Goal: Task Accomplishment & Management: Manage account settings

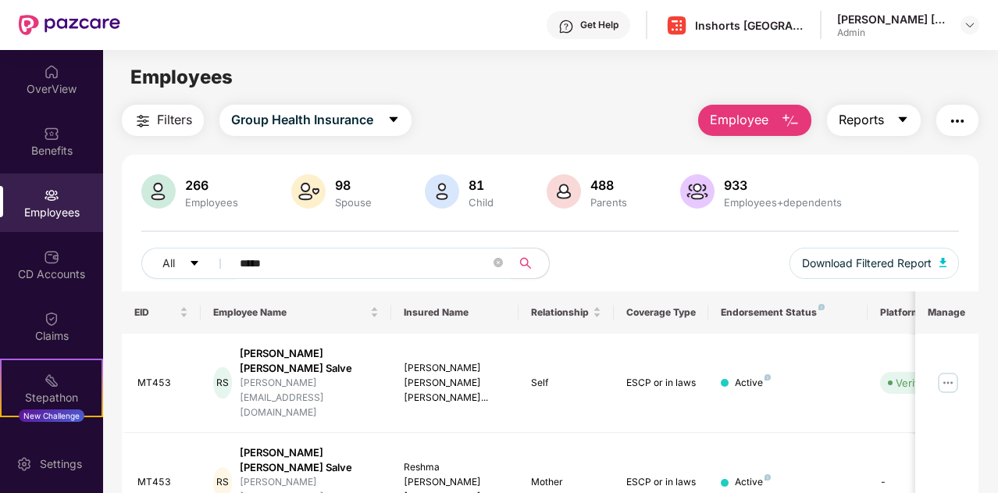
click at [888, 123] on button "Reports" at bounding box center [874, 120] width 94 height 31
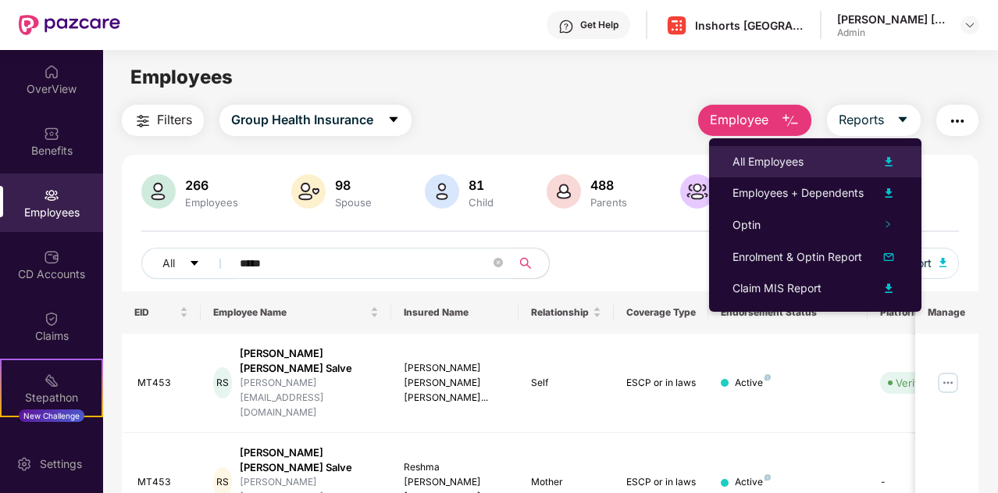
click at [788, 160] on div "All Employees" at bounding box center [767, 161] width 71 height 17
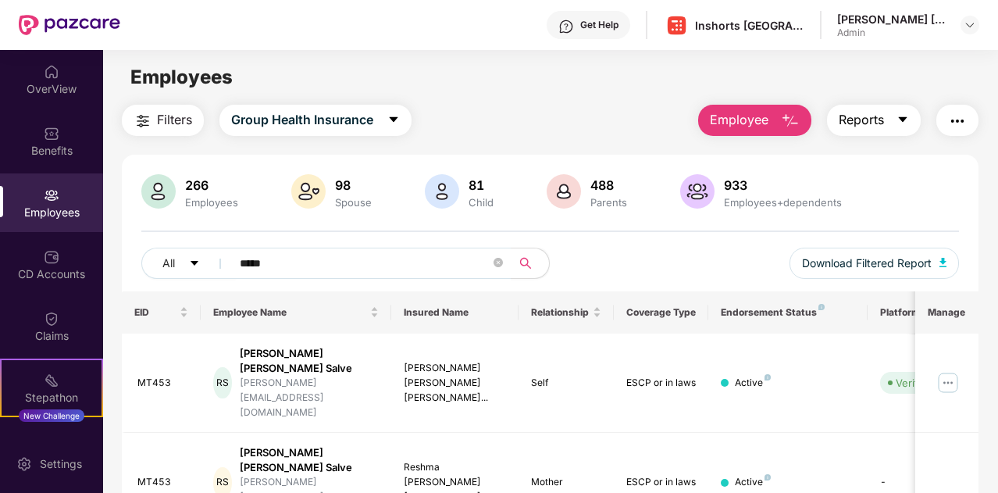
click at [877, 130] on button "Reports" at bounding box center [874, 120] width 94 height 31
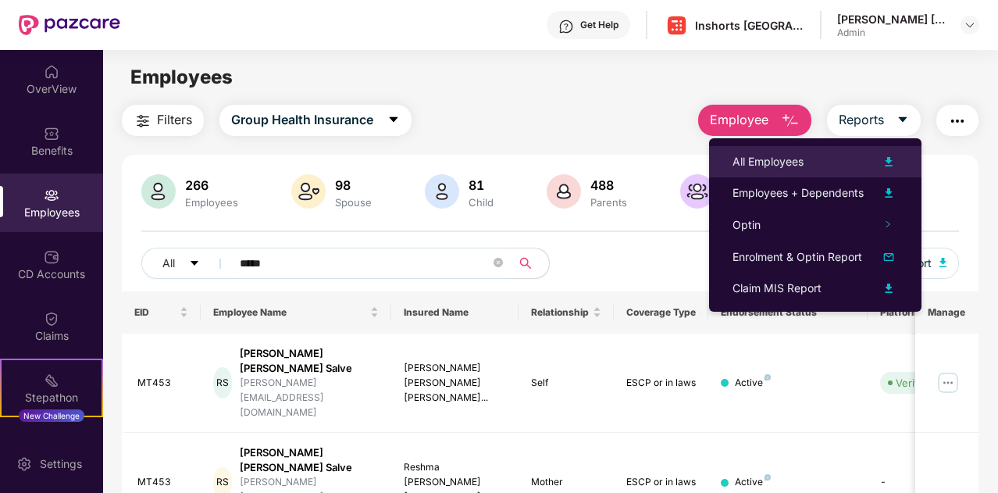
click at [785, 163] on div "All Employees" at bounding box center [767, 161] width 71 height 17
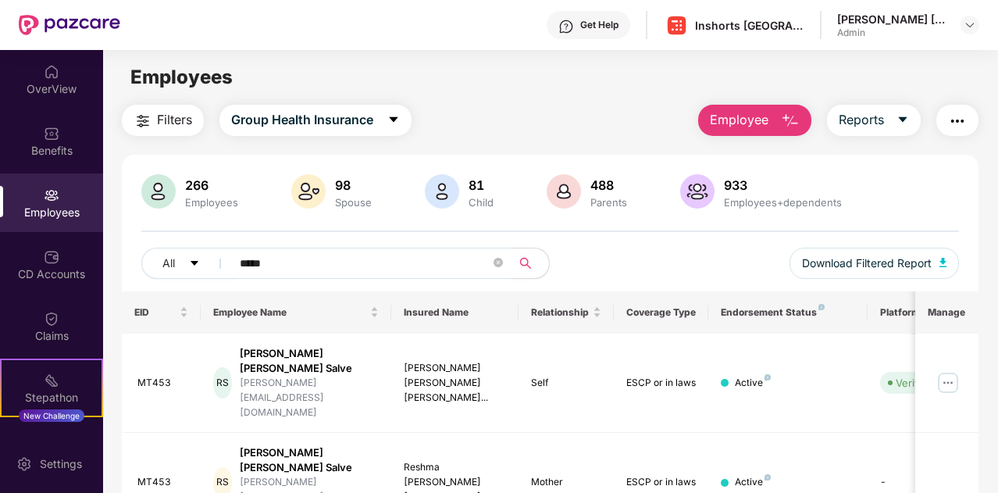
click at [297, 257] on input "*****" at bounding box center [365, 262] width 251 height 23
paste input "text"
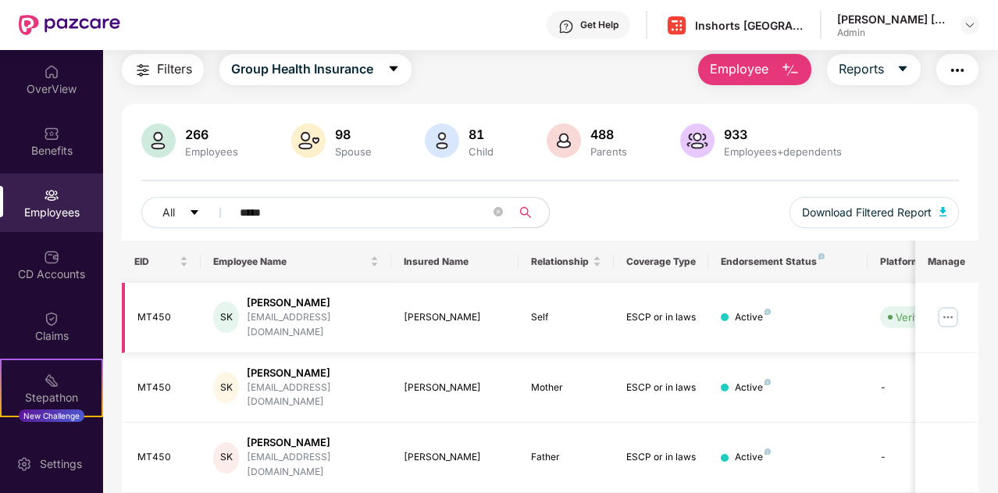
scroll to position [52, 0]
type input "*****"
click at [951, 313] on img at bounding box center [947, 316] width 25 height 25
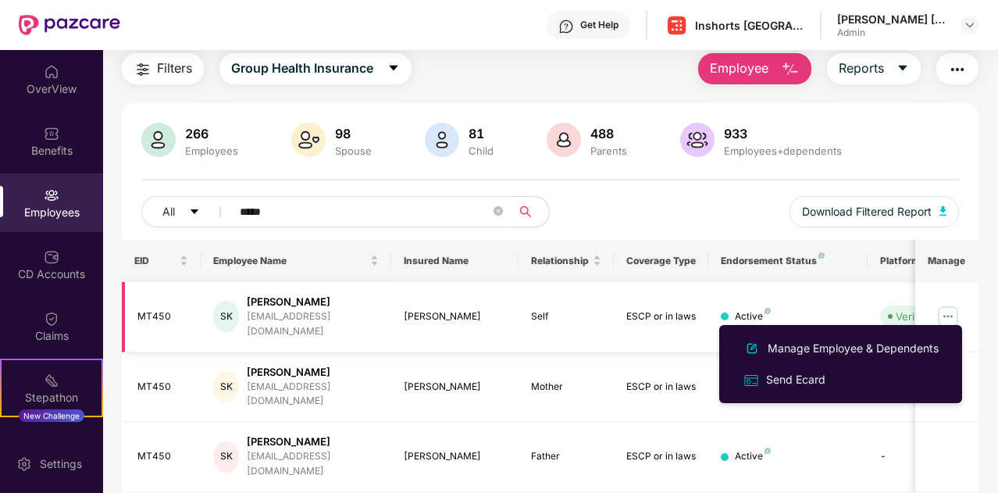
click at [830, 294] on td "Active" at bounding box center [787, 317] width 158 height 70
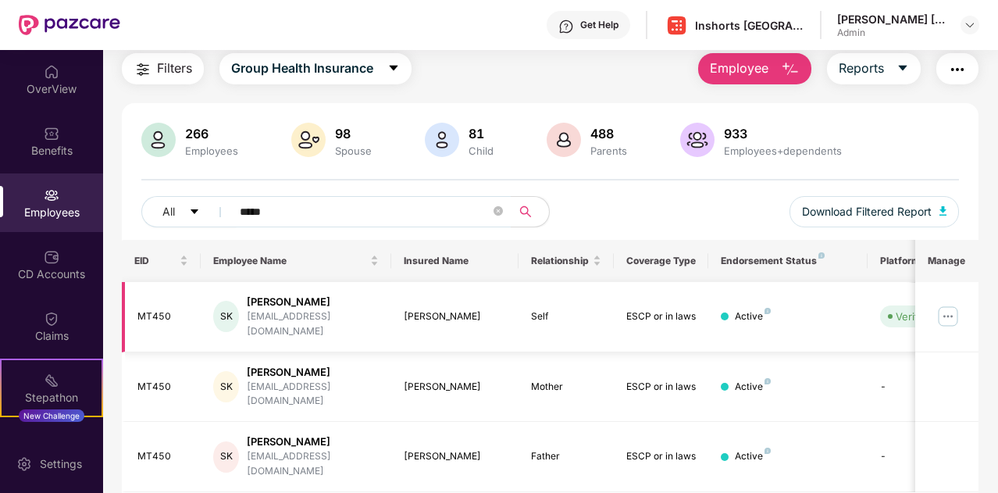
click at [953, 308] on img at bounding box center [947, 316] width 25 height 25
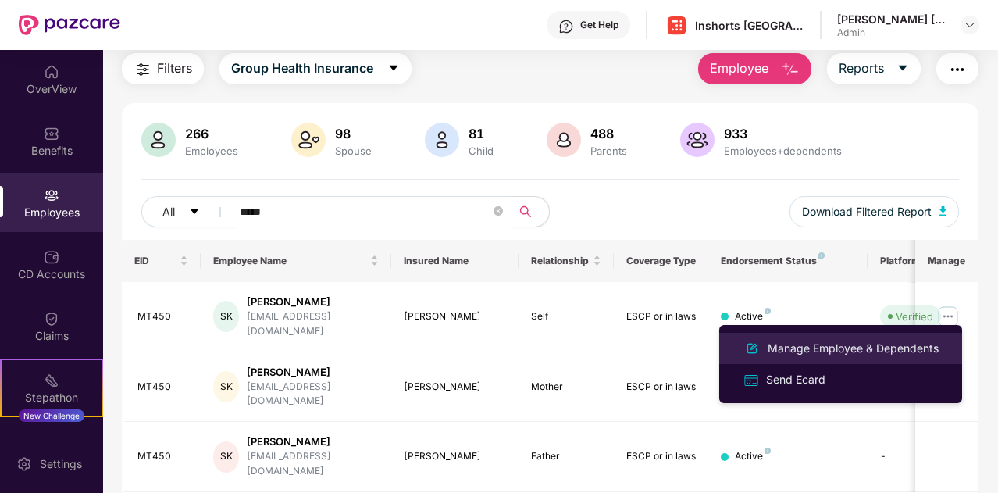
click at [823, 350] on div "Manage Employee & Dependents" at bounding box center [852, 348] width 177 height 17
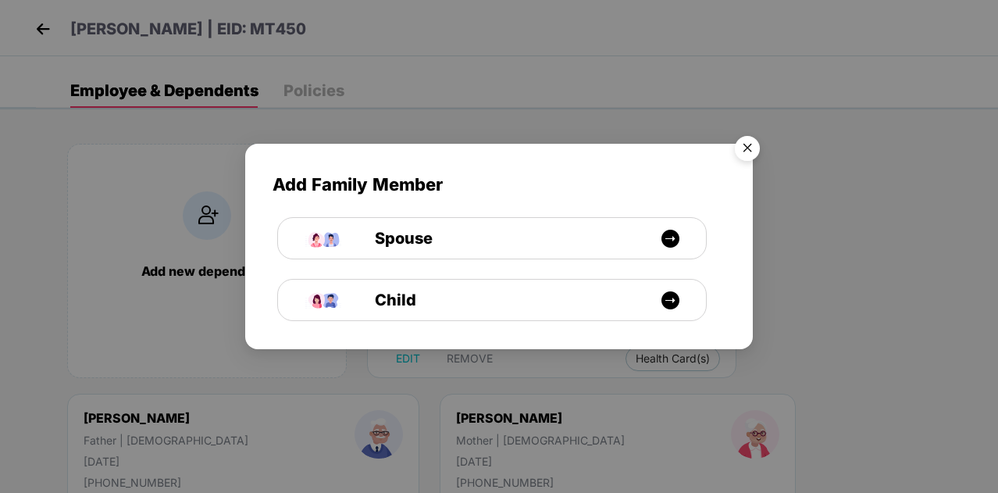
click at [746, 143] on img "Close" at bounding box center [747, 151] width 44 height 44
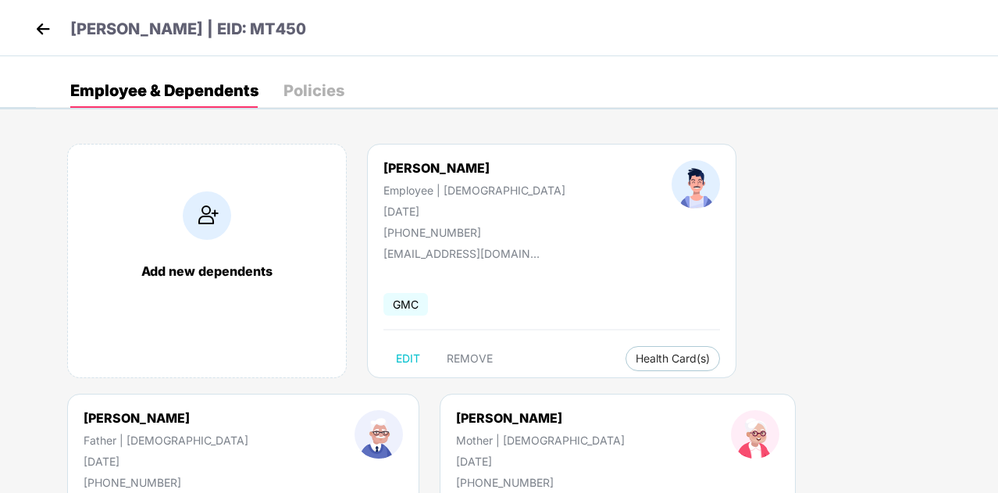
scroll to position [47, 0]
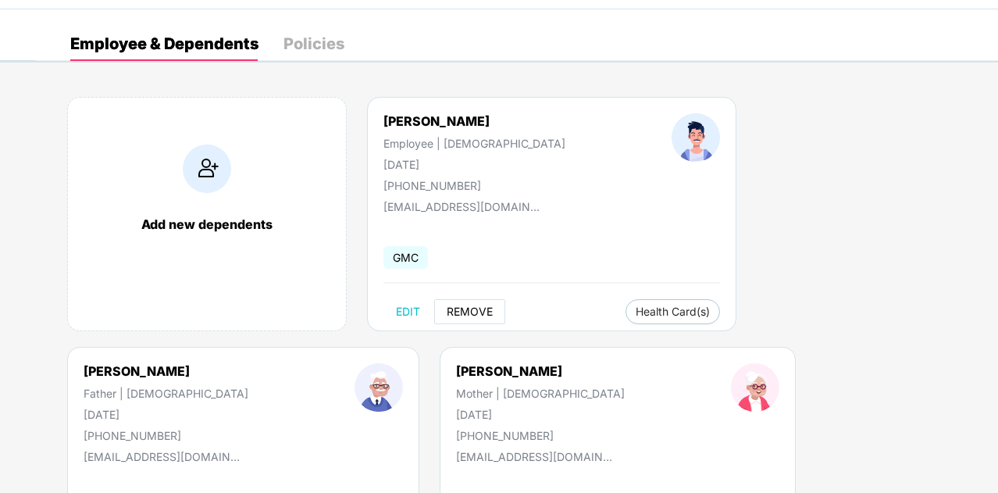
click at [466, 315] on span "REMOVE" at bounding box center [470, 311] width 46 height 12
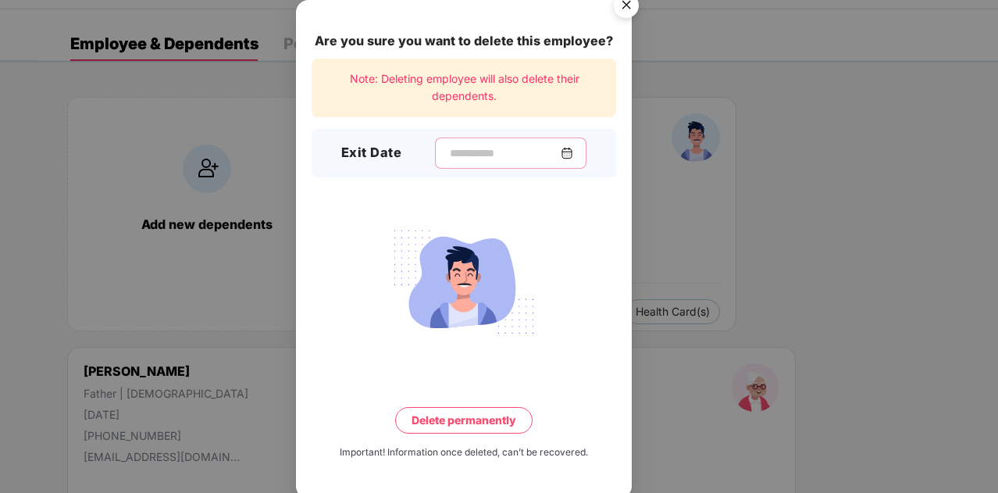
click at [489, 155] on input at bounding box center [504, 153] width 112 height 16
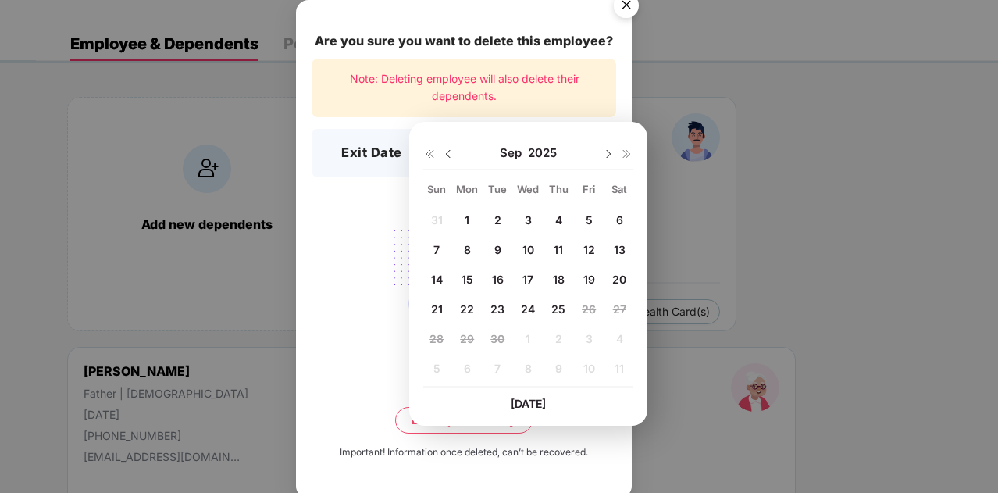
click at [448, 151] on img at bounding box center [448, 154] width 12 height 12
click at [528, 342] on span "27" at bounding box center [527, 338] width 13 height 13
type input "**********"
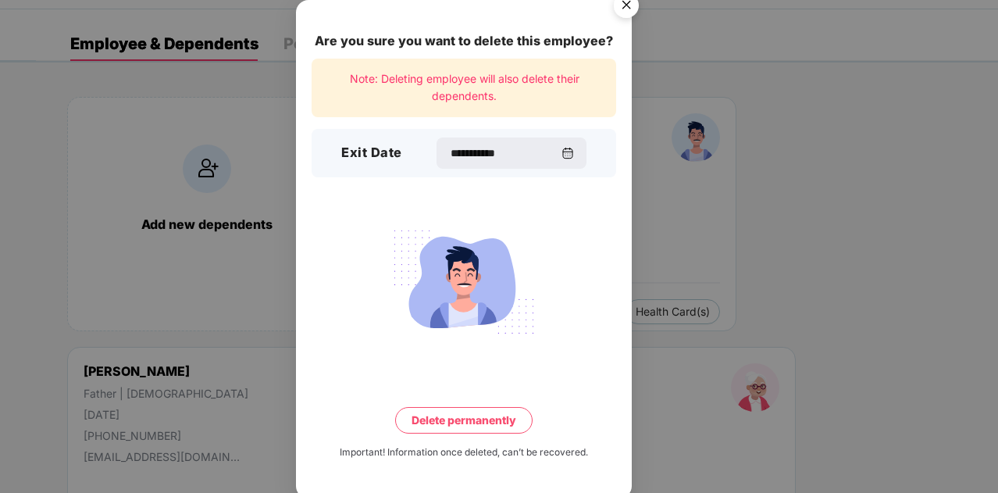
click at [460, 422] on button "Delete permanently" at bounding box center [463, 420] width 137 height 27
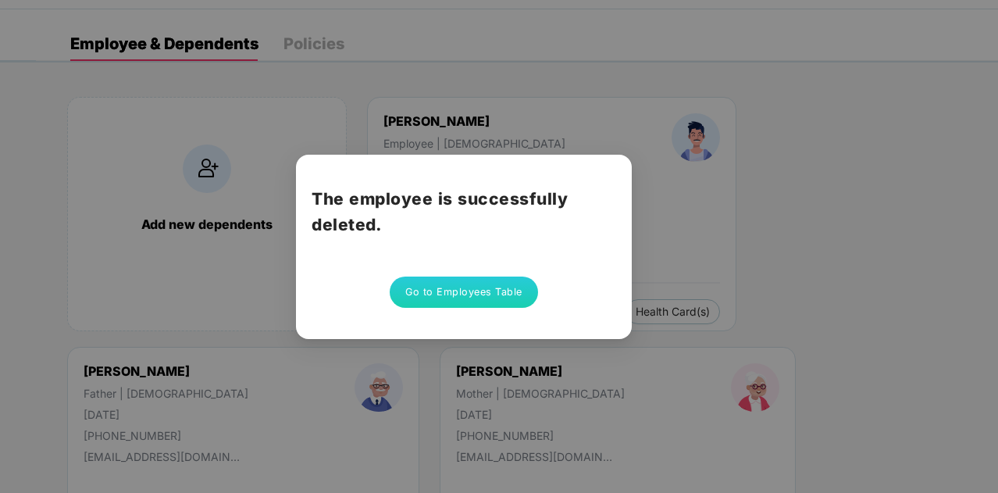
click at [464, 290] on button "Go to Employees Table" at bounding box center [464, 291] width 148 height 31
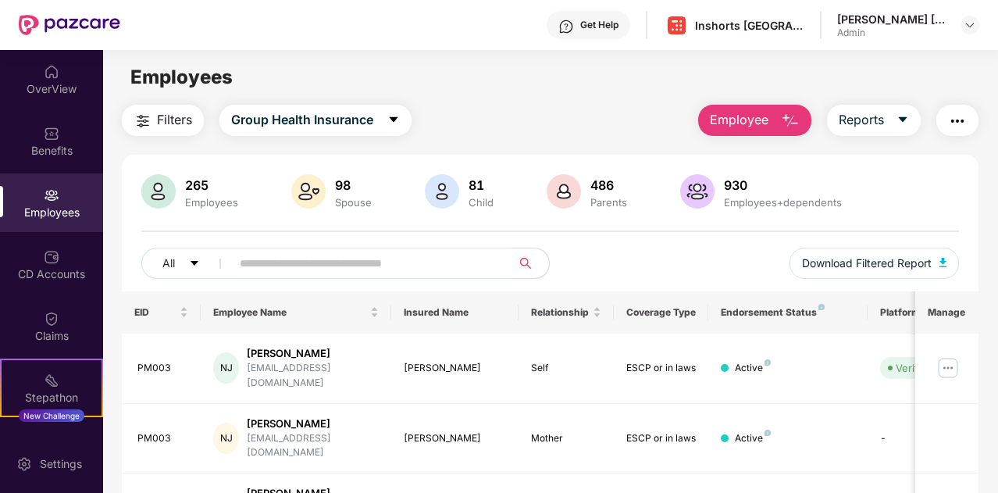
click at [354, 266] on input "text" at bounding box center [365, 262] width 251 height 23
paste input "*****"
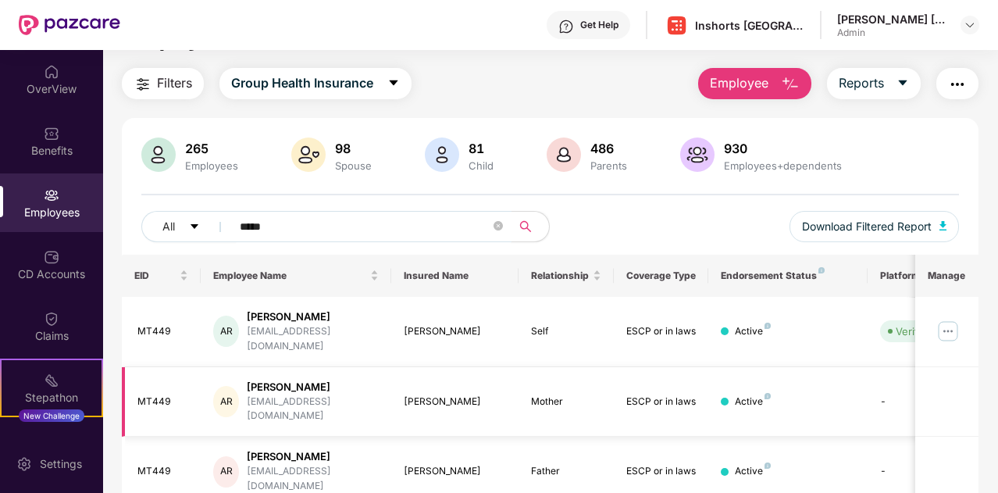
scroll to position [40, 0]
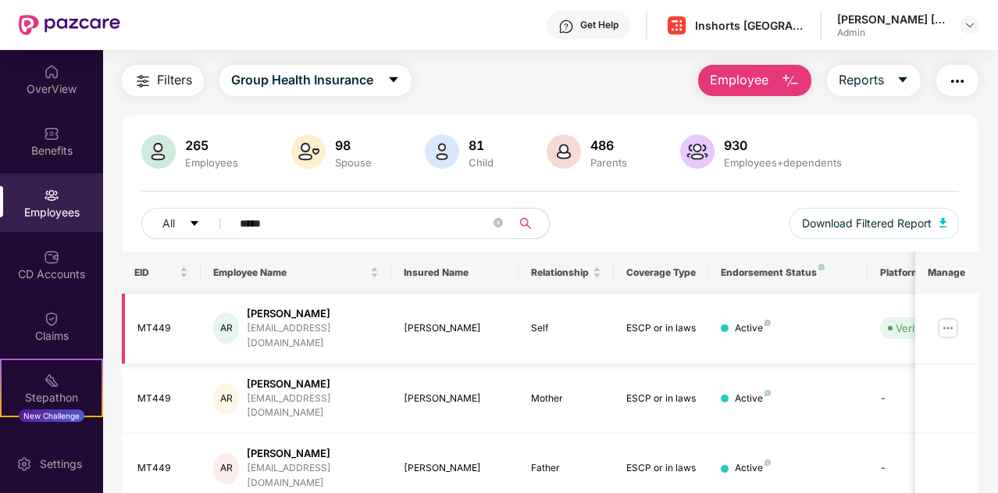
type input "*****"
click at [951, 321] on img at bounding box center [947, 327] width 25 height 25
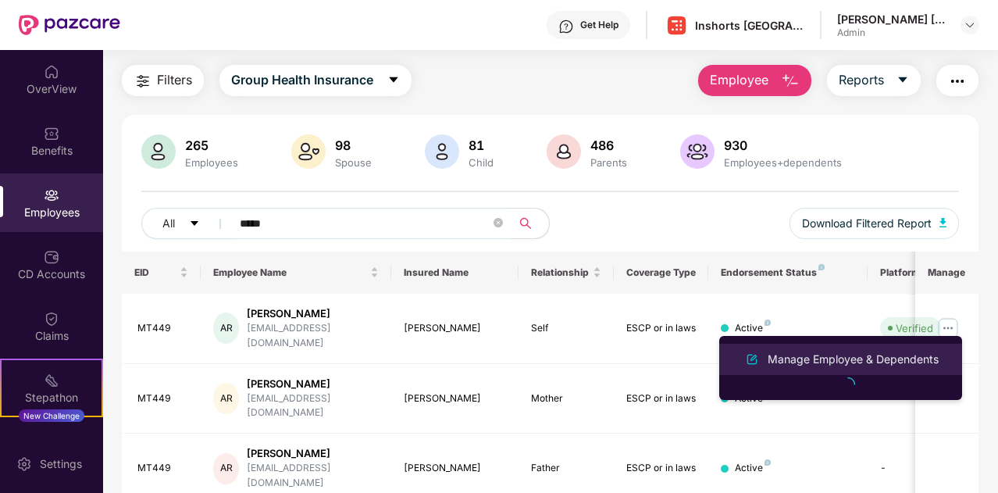
click at [845, 362] on div "Manage Employee & Dependents" at bounding box center [852, 359] width 177 height 17
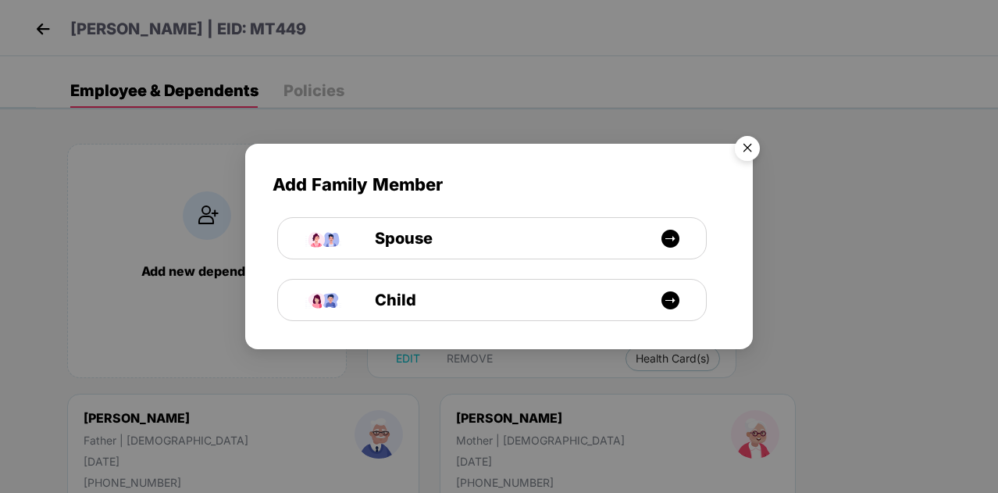
click at [748, 152] on img "Close" at bounding box center [747, 151] width 44 height 44
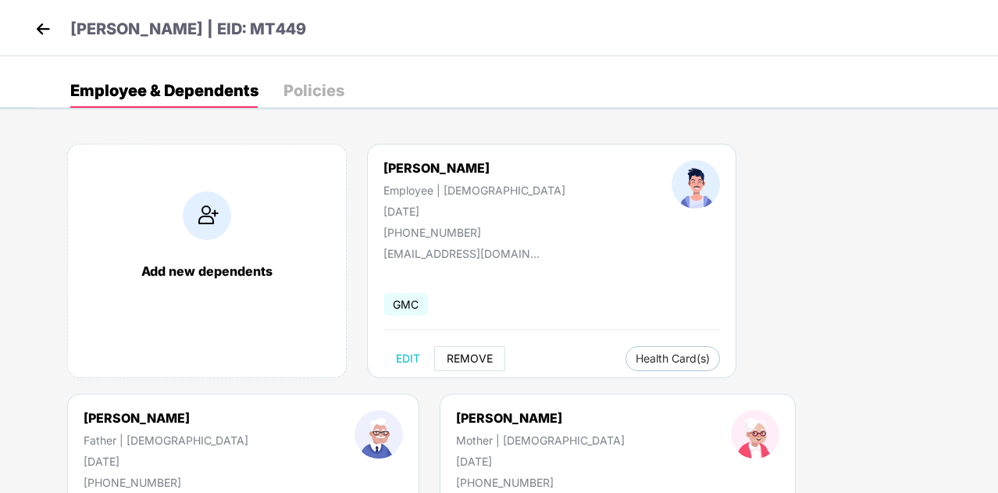
click at [465, 360] on span "REMOVE" at bounding box center [470, 358] width 46 height 12
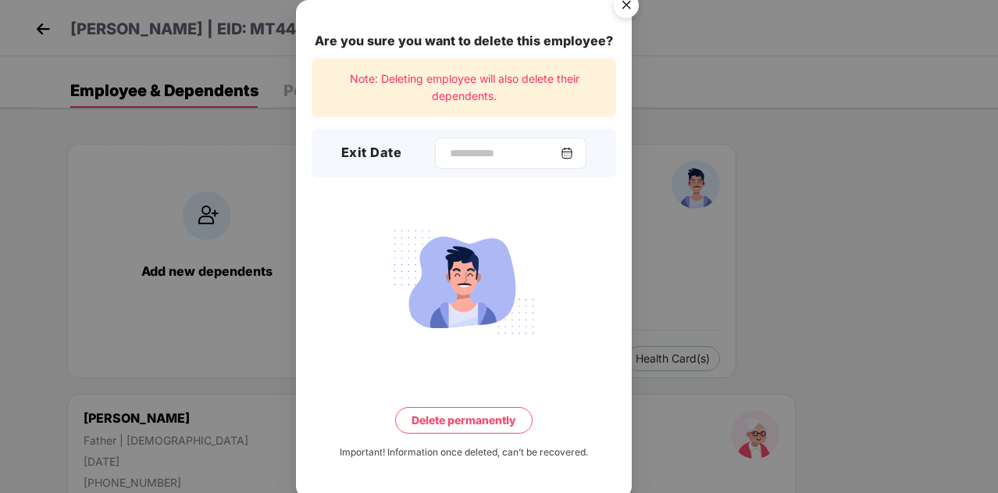
click at [573, 151] on img at bounding box center [567, 153] width 12 height 12
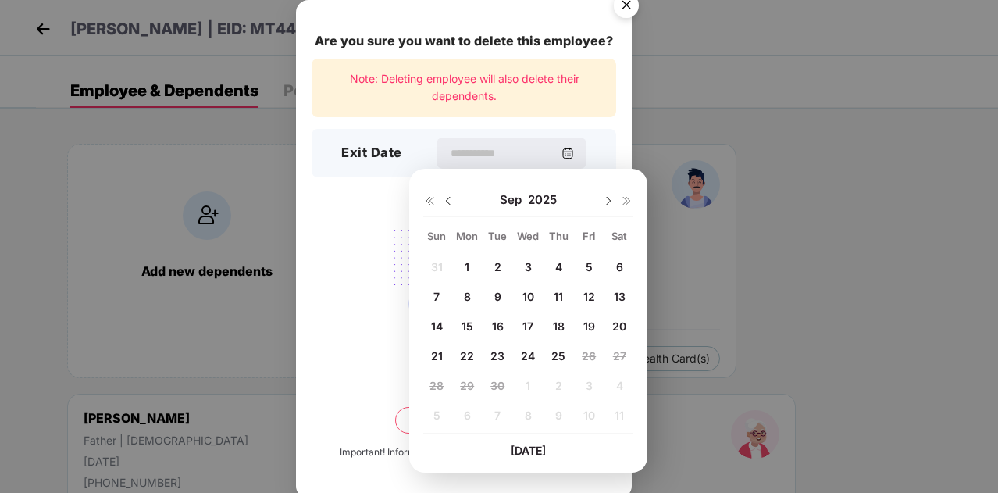
click at [448, 198] on img at bounding box center [448, 200] width 12 height 12
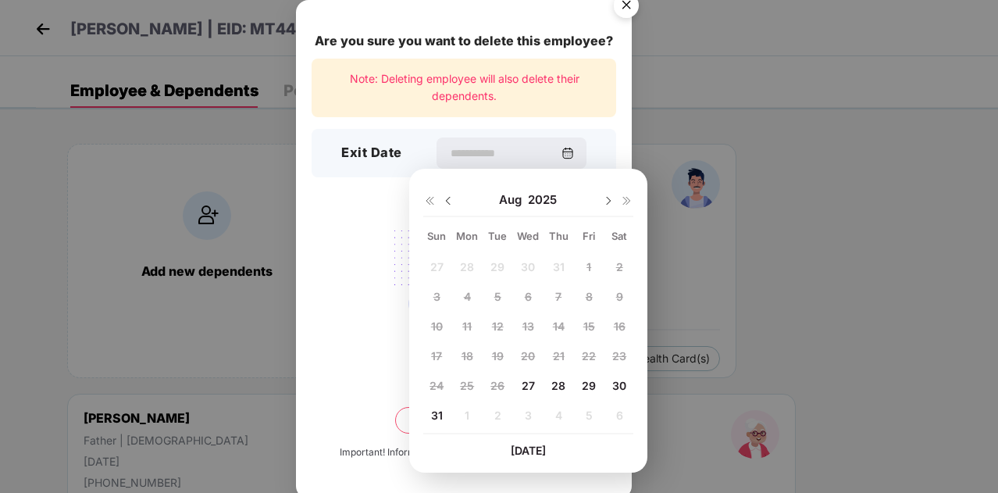
click at [528, 379] on span "27" at bounding box center [527, 385] width 13 height 13
type input "**********"
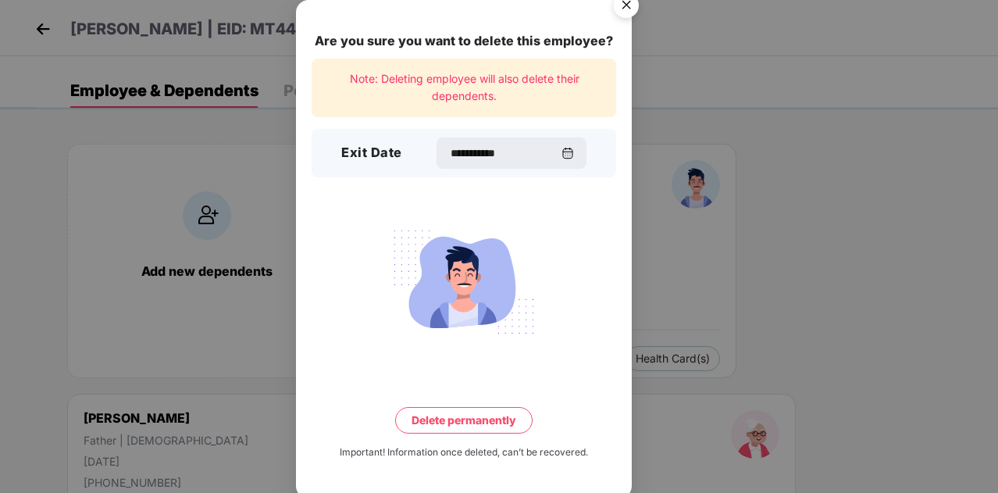
click at [479, 422] on button "Delete permanently" at bounding box center [463, 420] width 137 height 27
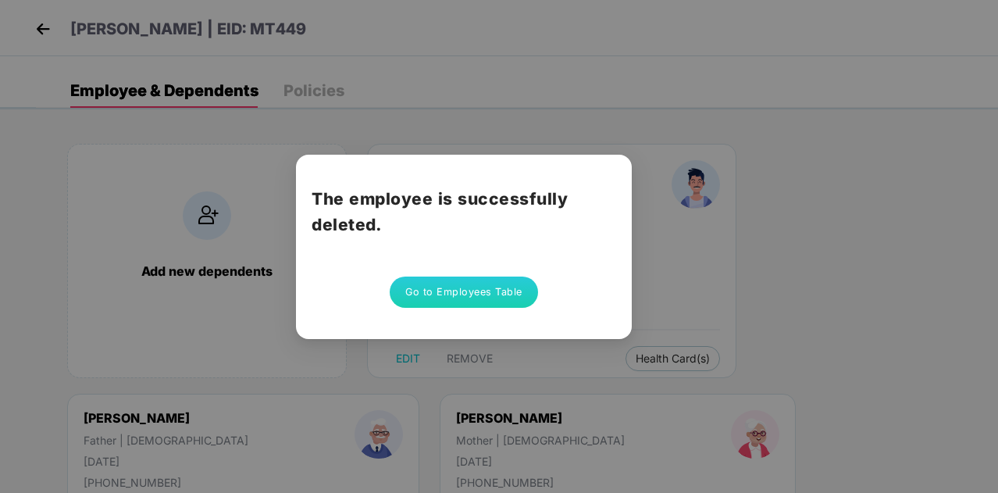
click at [459, 294] on button "Go to Employees Table" at bounding box center [464, 291] width 148 height 31
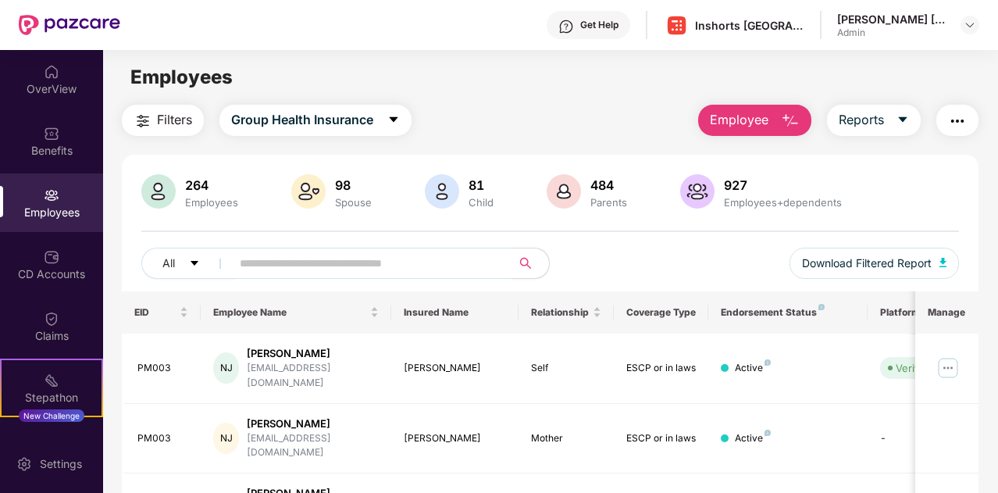
click at [368, 258] on input "text" at bounding box center [365, 262] width 251 height 23
paste input "*****"
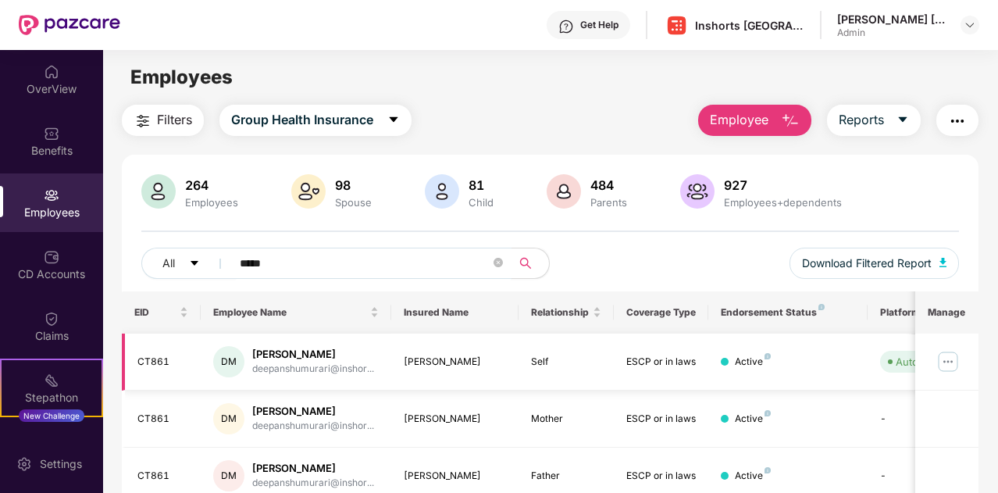
type input "*****"
click at [953, 359] on img at bounding box center [947, 361] width 25 height 25
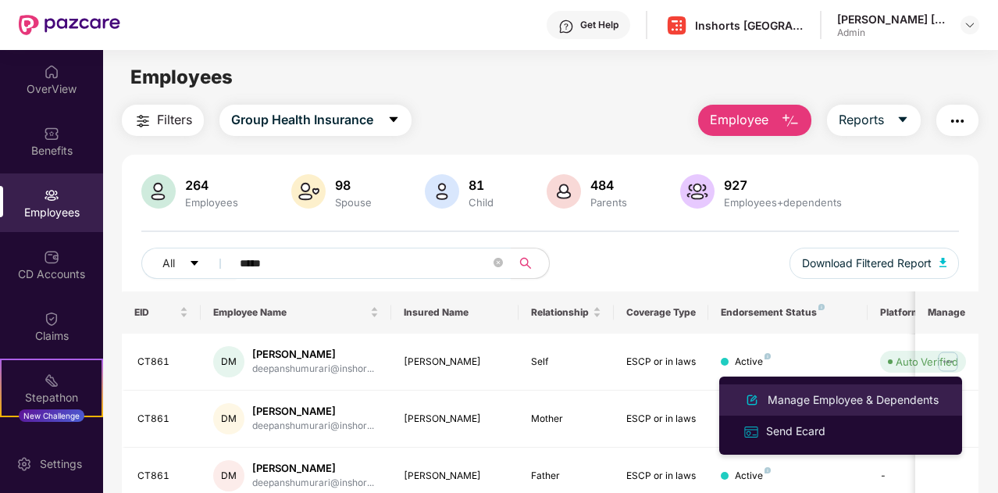
click at [840, 397] on div "Manage Employee & Dependents" at bounding box center [852, 399] width 177 height 17
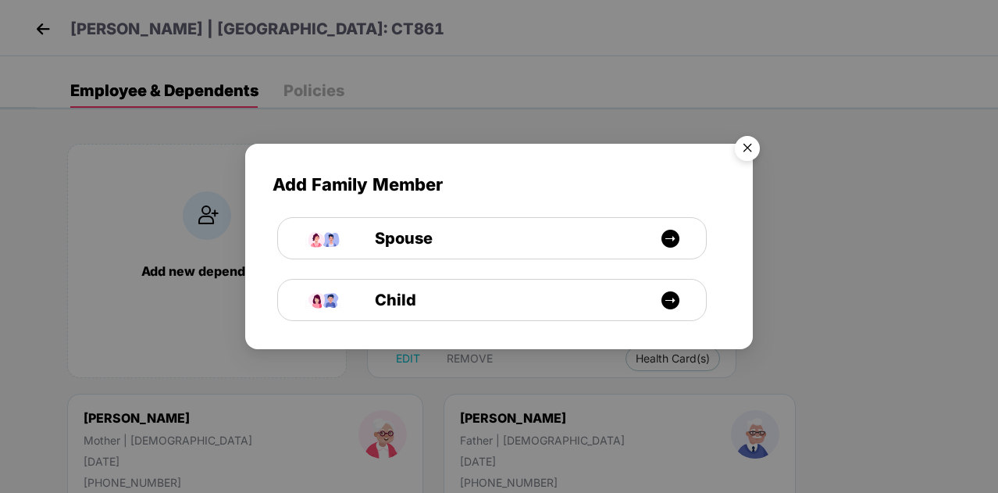
click at [754, 152] on img "Close" at bounding box center [747, 151] width 44 height 44
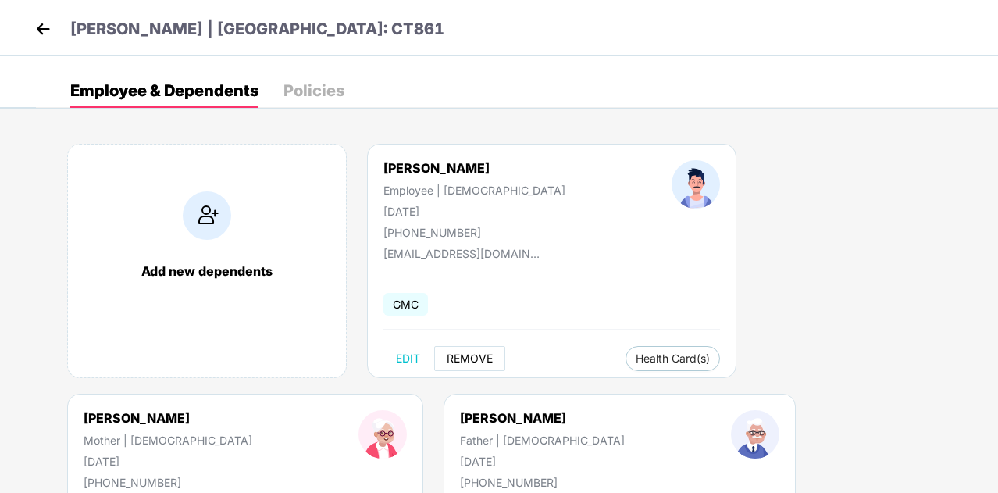
click at [469, 357] on span "REMOVE" at bounding box center [470, 358] width 46 height 12
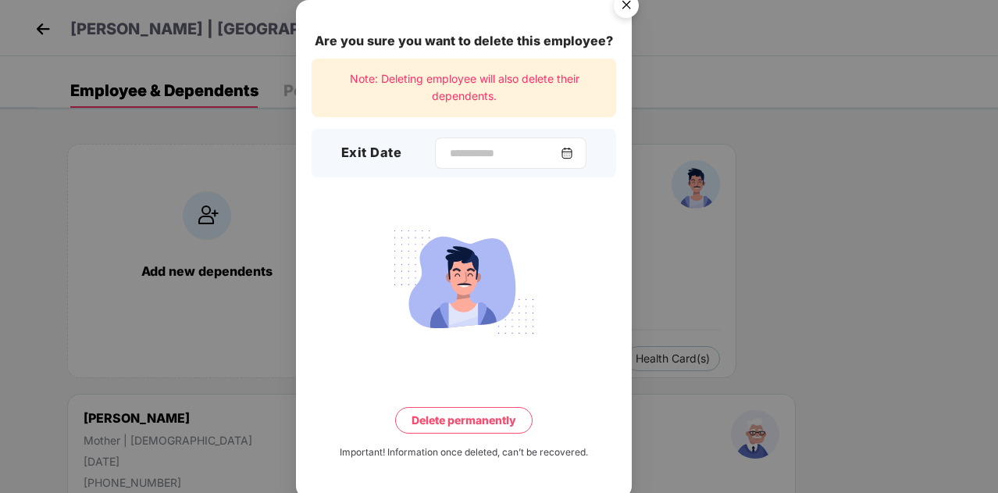
click at [573, 155] on img at bounding box center [567, 153] width 12 height 12
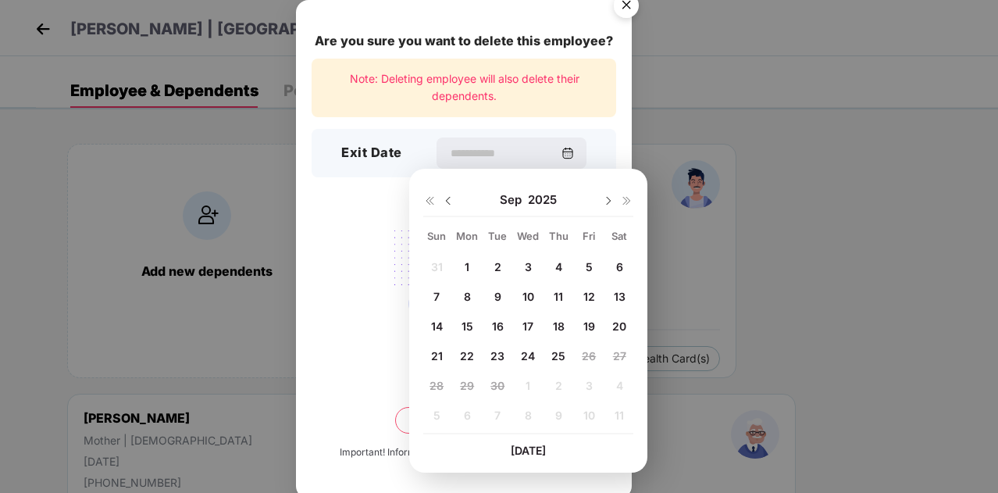
click at [449, 201] on img at bounding box center [448, 200] width 12 height 12
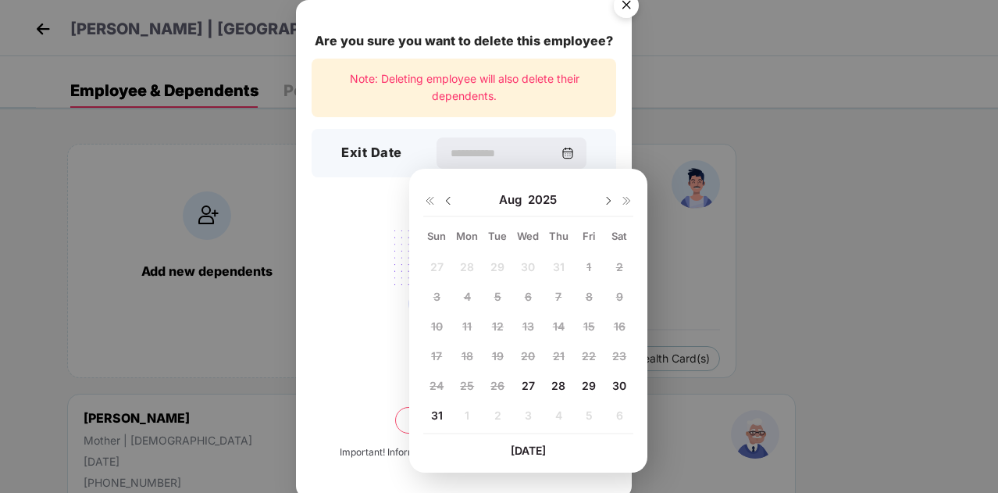
click at [526, 387] on span "27" at bounding box center [527, 385] width 13 height 13
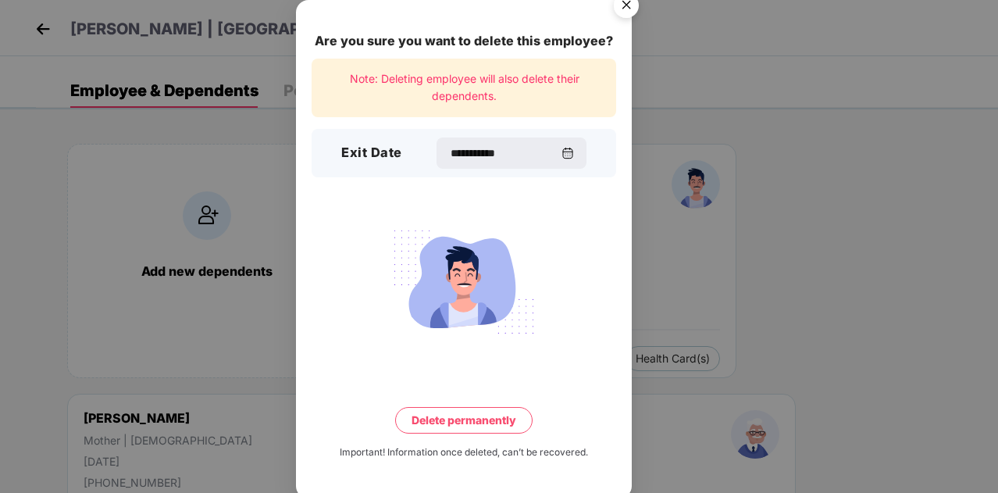
type input "**********"
click at [477, 424] on button "Delete permanently" at bounding box center [463, 420] width 137 height 27
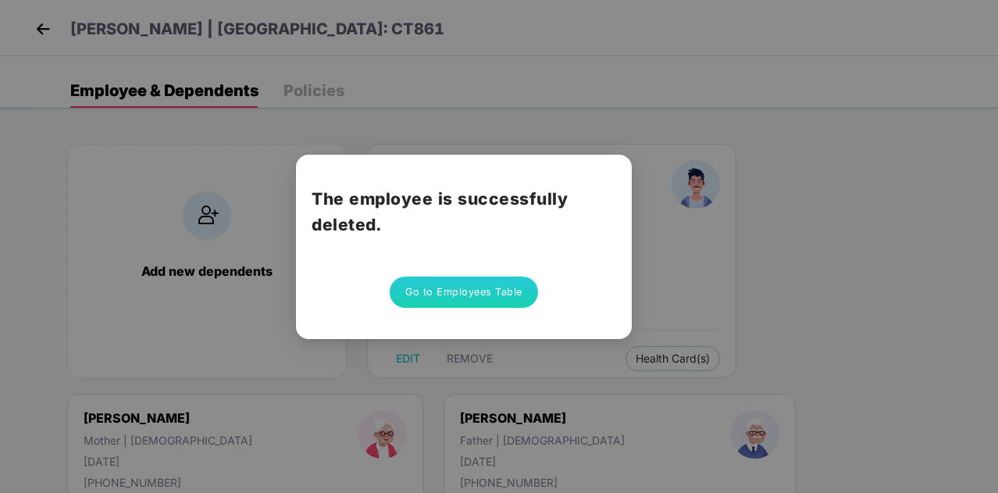
click at [465, 295] on button "Go to Employees Table" at bounding box center [464, 291] width 148 height 31
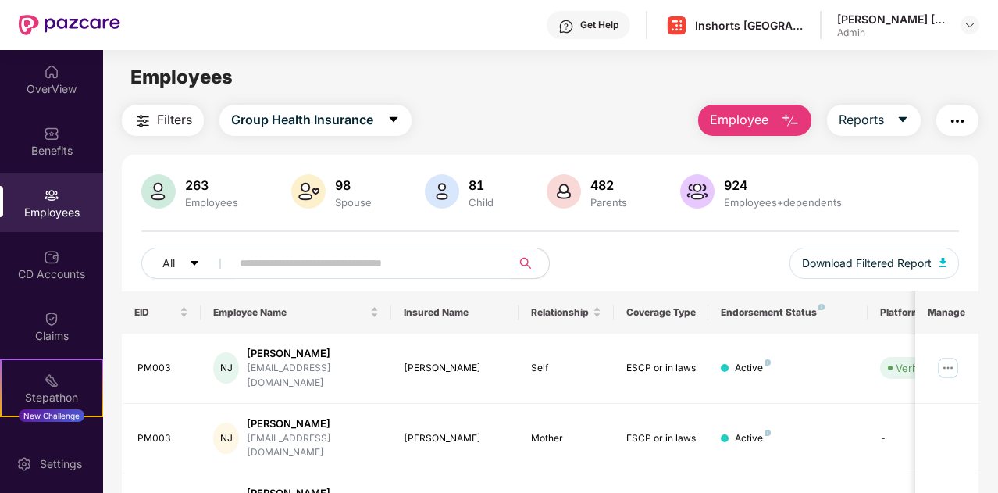
click at [355, 268] on input "text" at bounding box center [365, 262] width 251 height 23
paste input "*****"
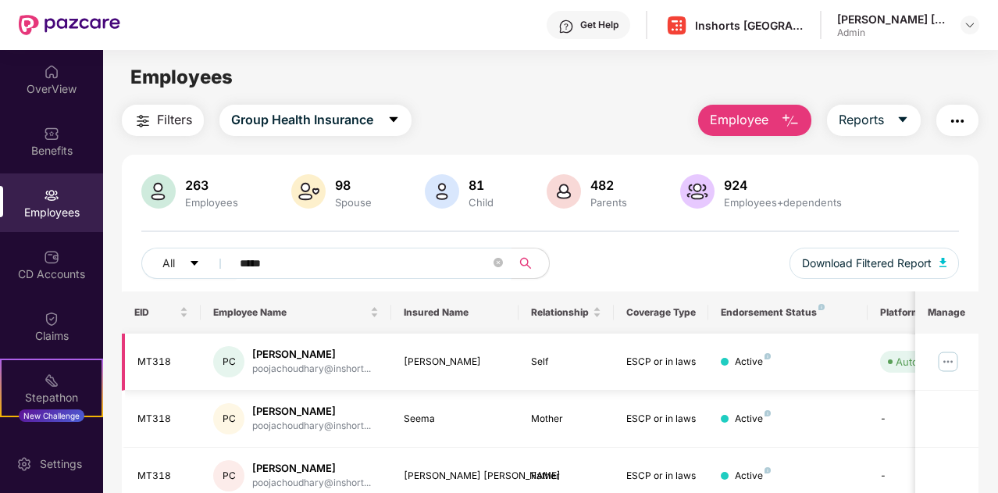
type input "*****"
click at [949, 357] on img at bounding box center [947, 361] width 25 height 25
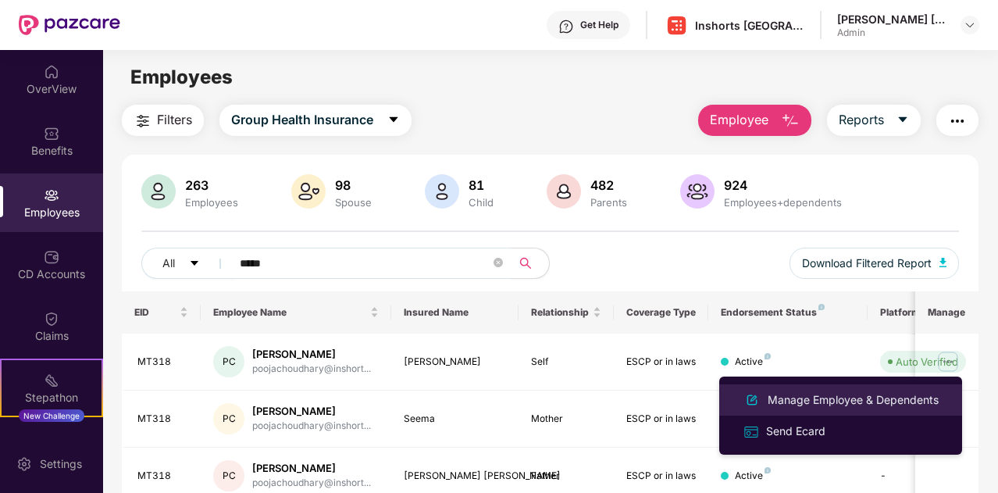
click at [857, 400] on div "Manage Employee & Dependents" at bounding box center [852, 399] width 177 height 17
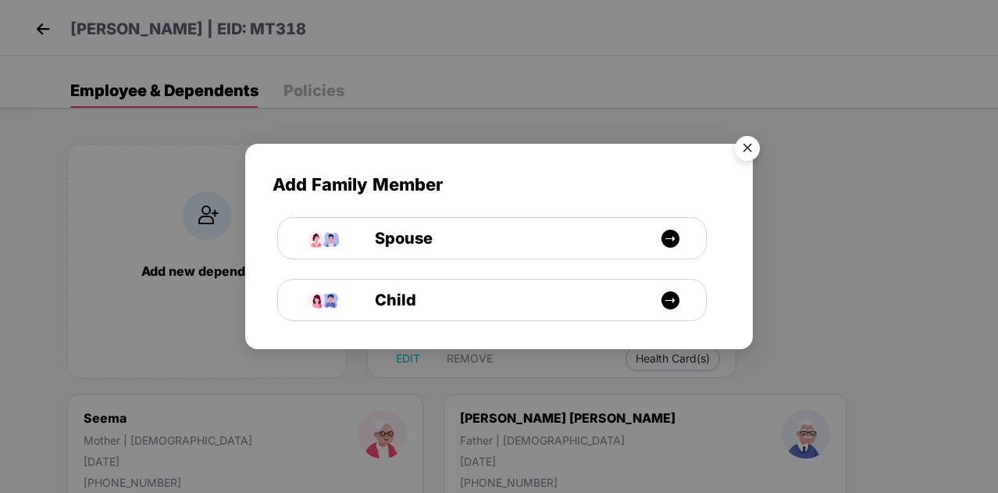
click at [745, 148] on img "Close" at bounding box center [747, 151] width 44 height 44
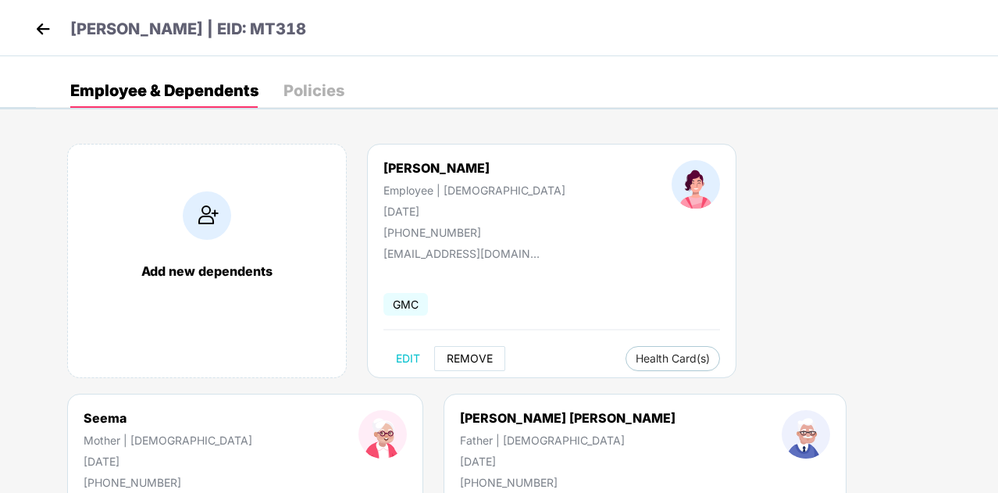
click at [472, 358] on span "REMOVE" at bounding box center [470, 358] width 46 height 12
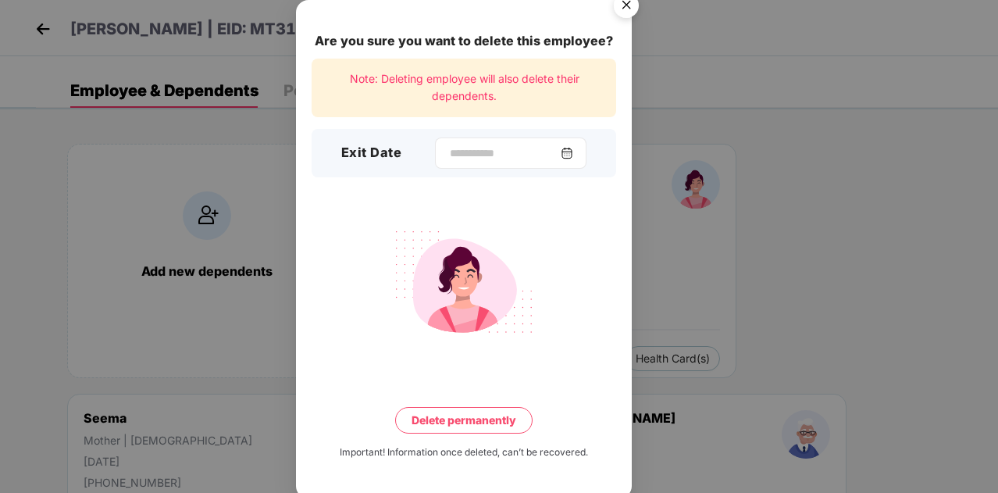
click at [573, 158] on img at bounding box center [567, 153] width 12 height 12
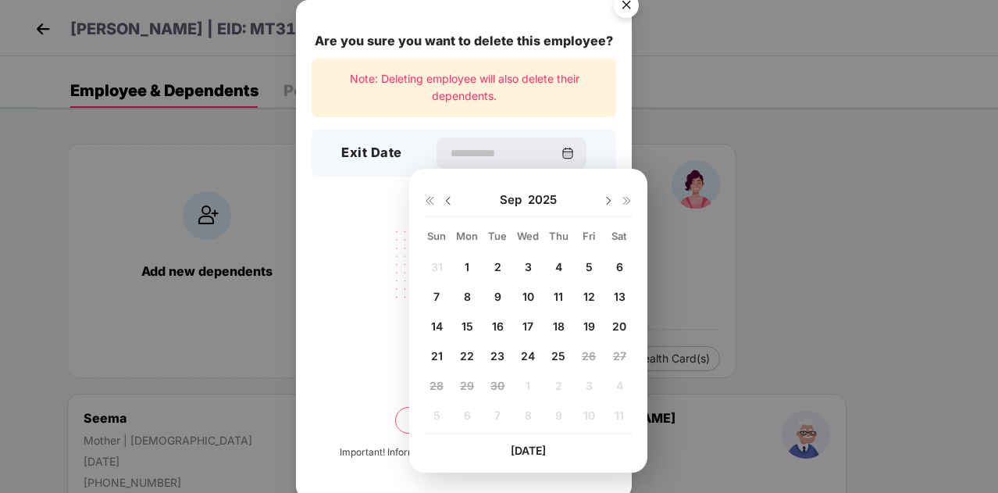
click at [447, 200] on img at bounding box center [448, 200] width 12 height 12
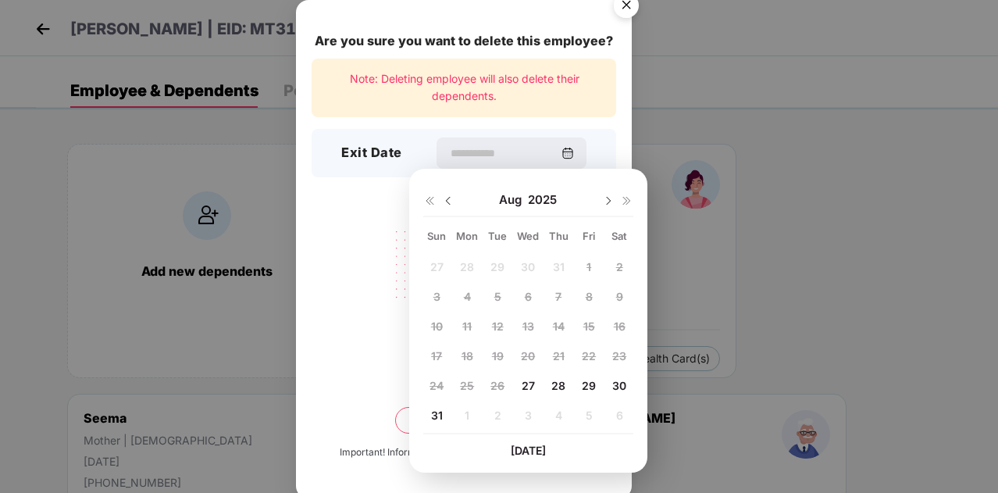
click at [527, 383] on span "27" at bounding box center [527, 385] width 13 height 13
type input "**********"
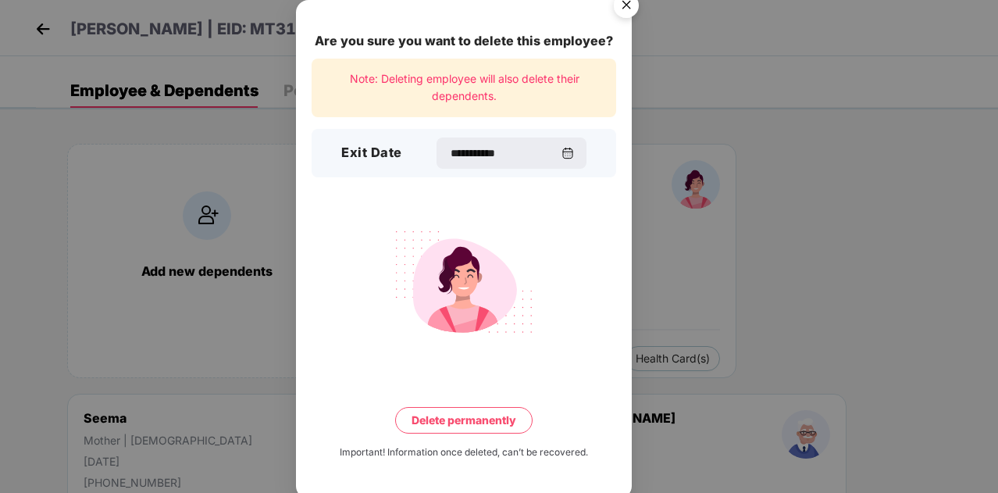
click at [473, 421] on button "Delete permanently" at bounding box center [463, 420] width 137 height 27
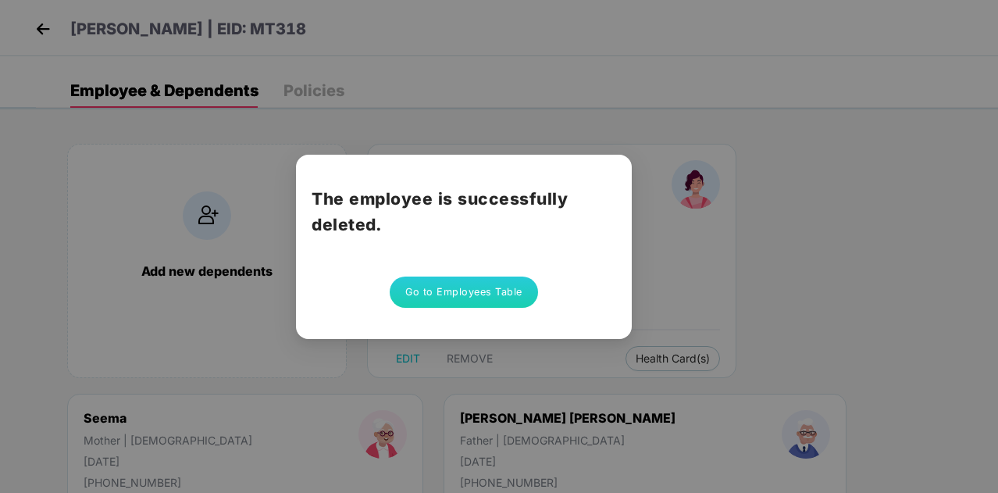
click at [485, 294] on button "Go to Employees Table" at bounding box center [464, 291] width 148 height 31
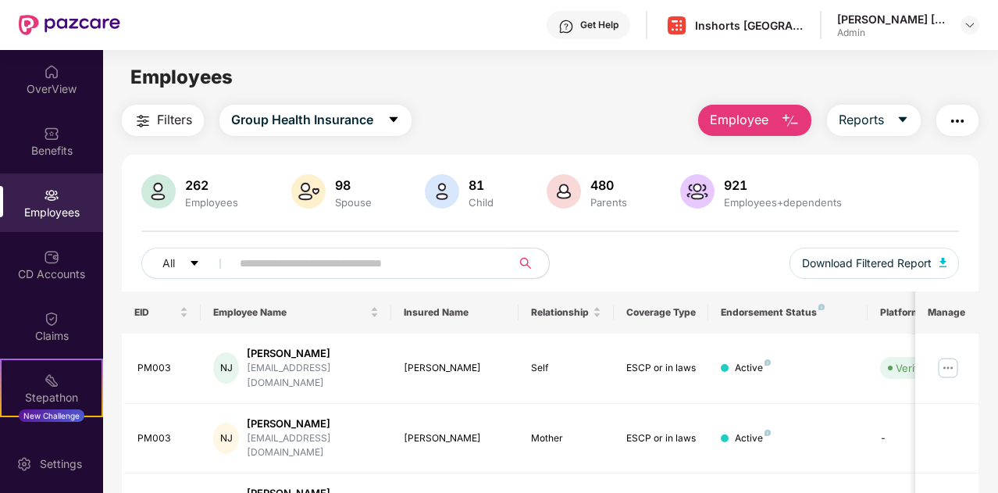
click at [375, 265] on input "text" at bounding box center [365, 262] width 251 height 23
paste input "*****"
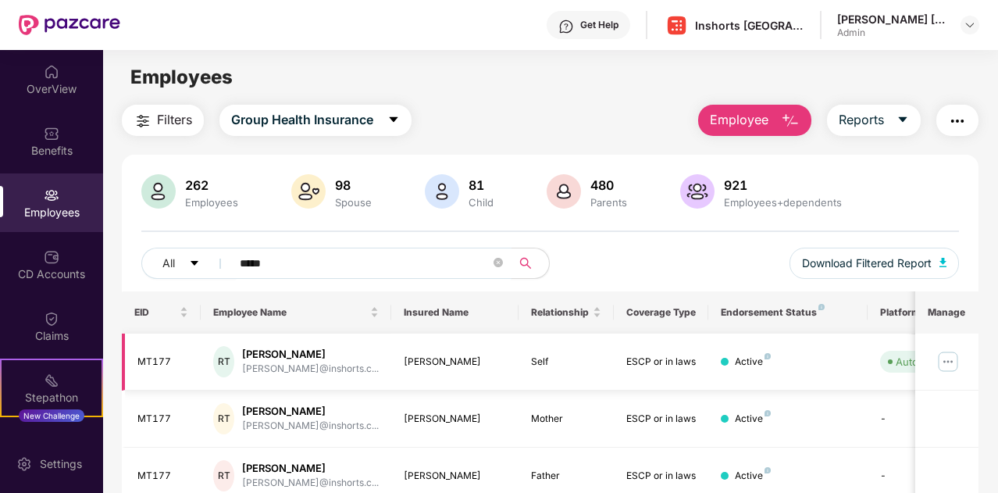
type input "*****"
click at [949, 360] on img at bounding box center [947, 361] width 25 height 25
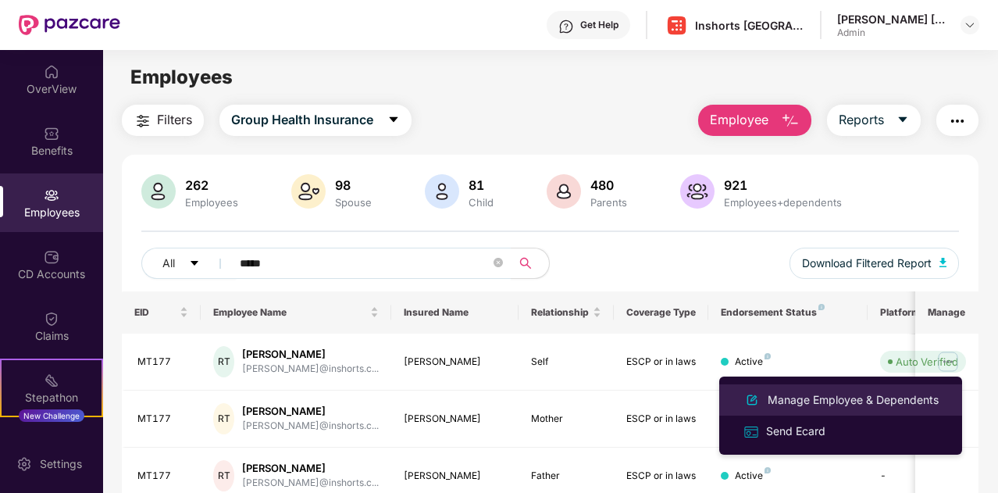
click at [839, 397] on div "Manage Employee & Dependents" at bounding box center [852, 399] width 177 height 17
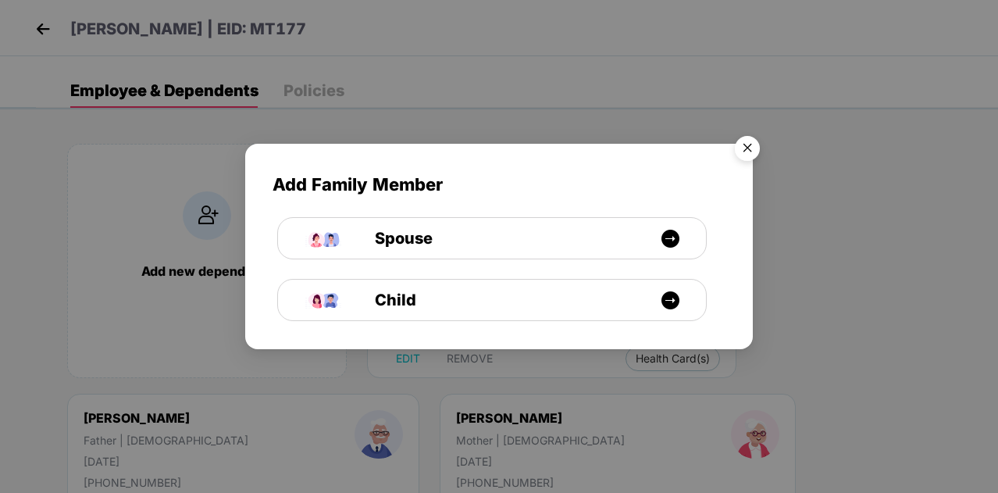
click at [747, 151] on img "Close" at bounding box center [747, 151] width 44 height 44
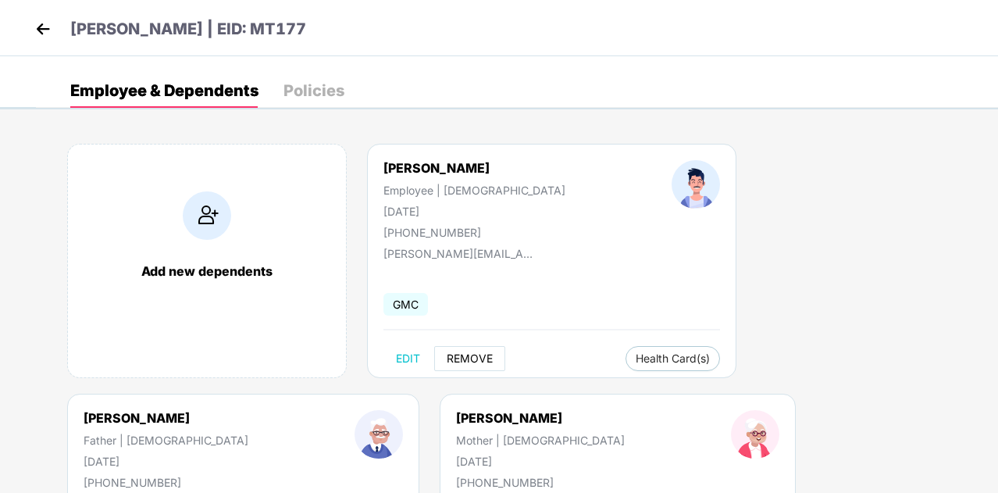
click at [469, 358] on span "REMOVE" at bounding box center [470, 358] width 46 height 12
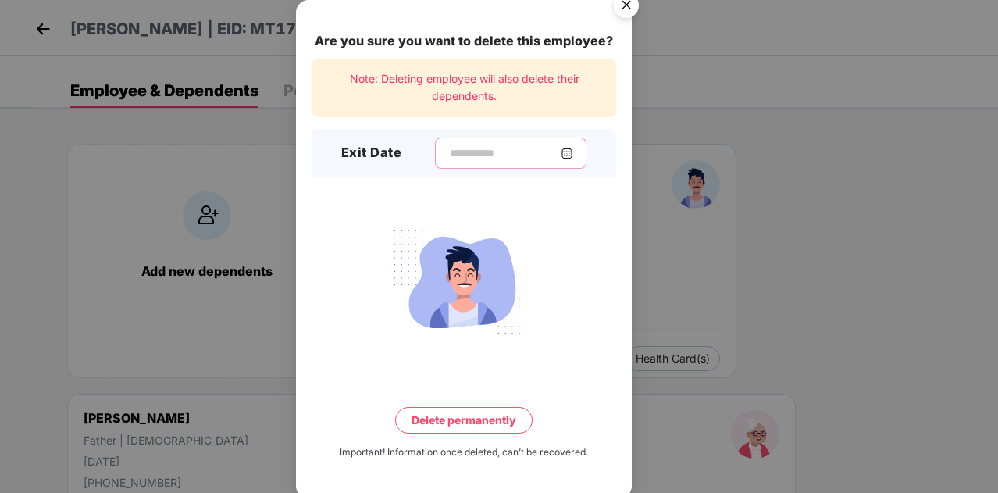
click at [512, 154] on input at bounding box center [504, 153] width 112 height 16
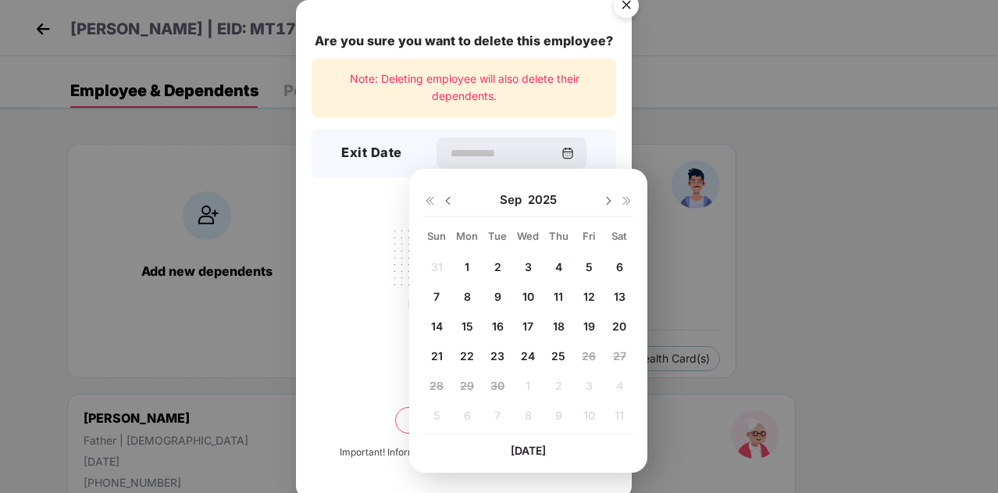
click at [448, 195] on img at bounding box center [448, 200] width 12 height 12
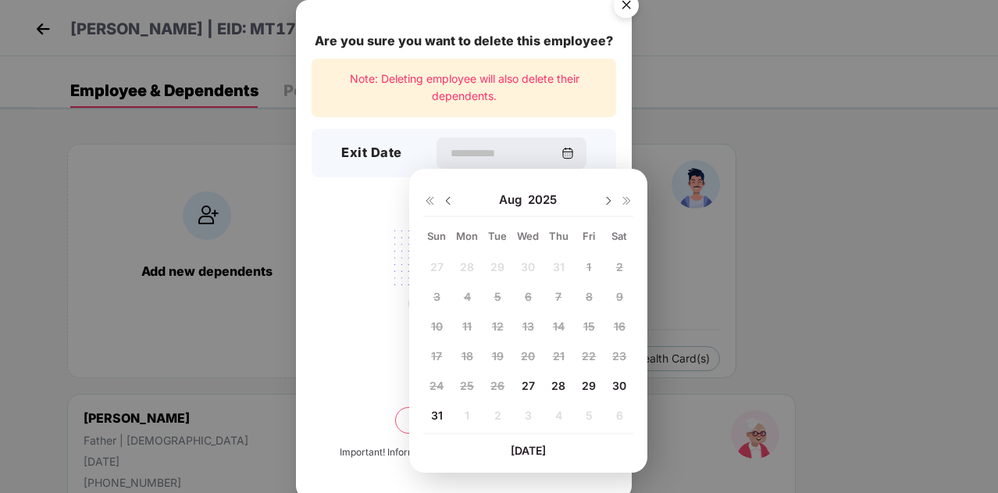
click at [525, 386] on span "27" at bounding box center [527, 385] width 13 height 13
type input "**********"
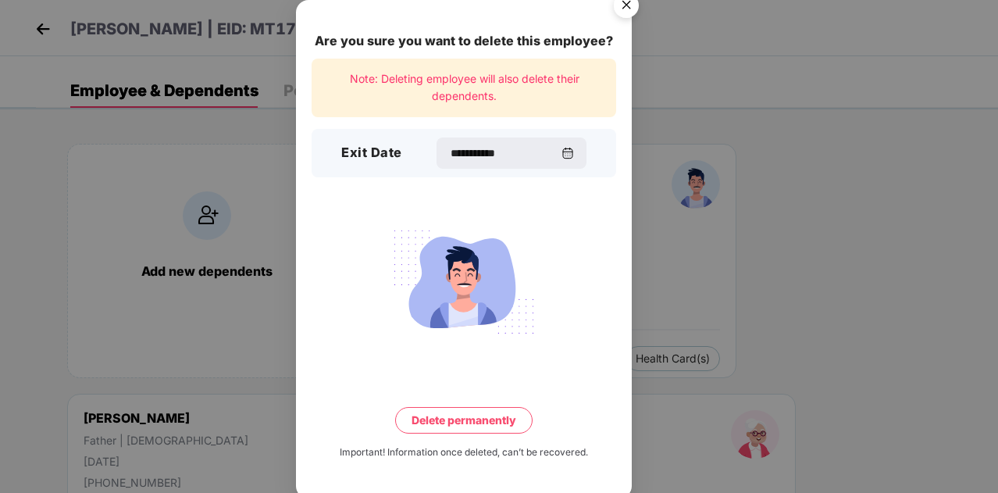
click at [453, 423] on button "Delete permanently" at bounding box center [463, 420] width 137 height 27
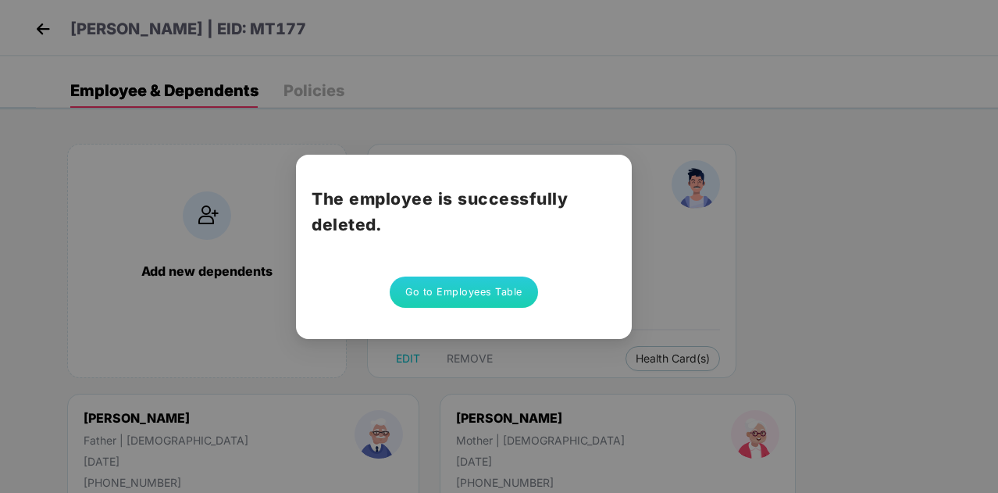
click at [486, 285] on button "Go to Employees Table" at bounding box center [464, 291] width 148 height 31
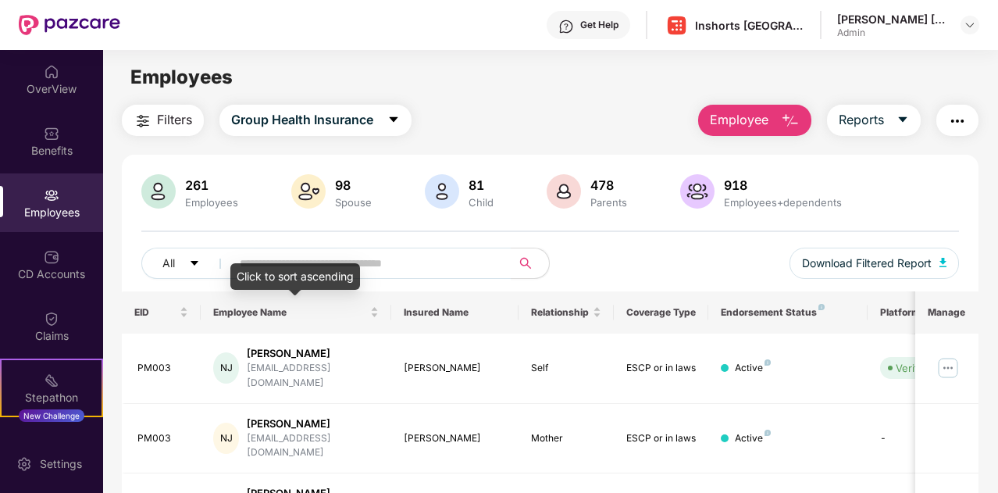
click at [315, 264] on div "Click to sort ascending" at bounding box center [295, 276] width 130 height 27
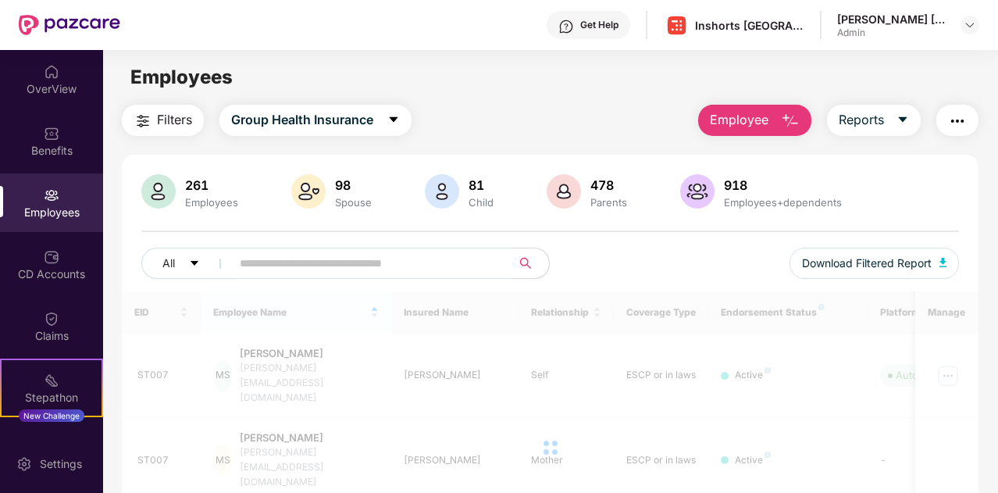
click at [407, 262] on input "text" at bounding box center [365, 262] width 251 height 23
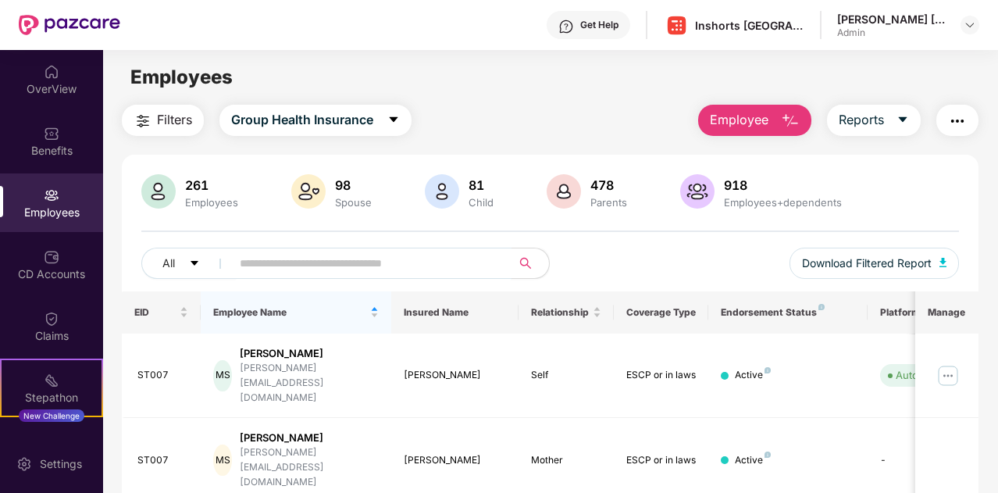
paste input "*****"
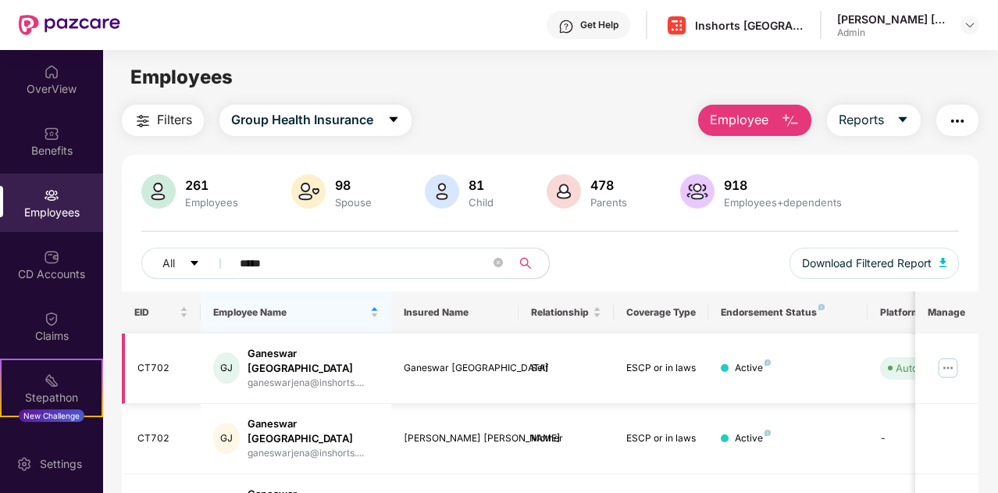
type input "*****"
click at [950, 361] on img at bounding box center [947, 367] width 25 height 25
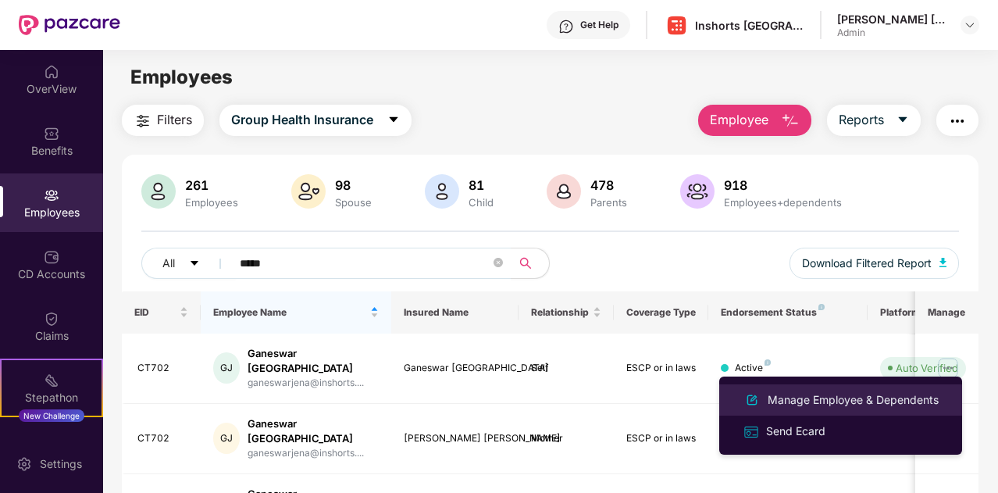
click at [824, 402] on div "Manage Employee & Dependents" at bounding box center [852, 399] width 177 height 17
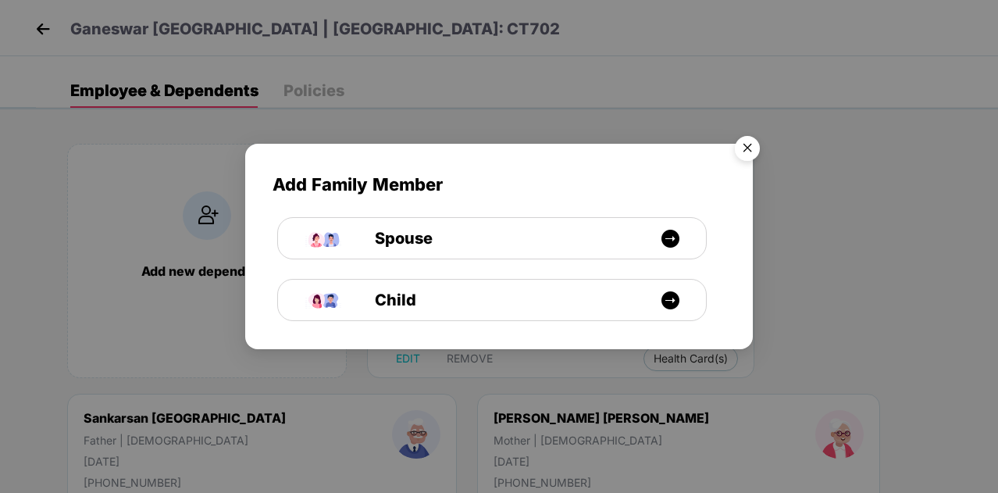
click at [749, 151] on img "Close" at bounding box center [747, 151] width 44 height 44
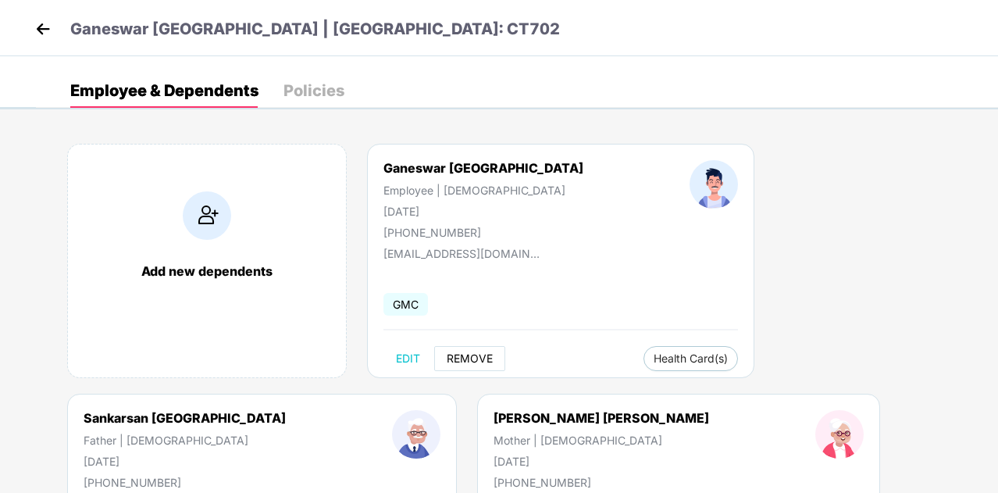
click at [465, 358] on span "REMOVE" at bounding box center [470, 358] width 46 height 12
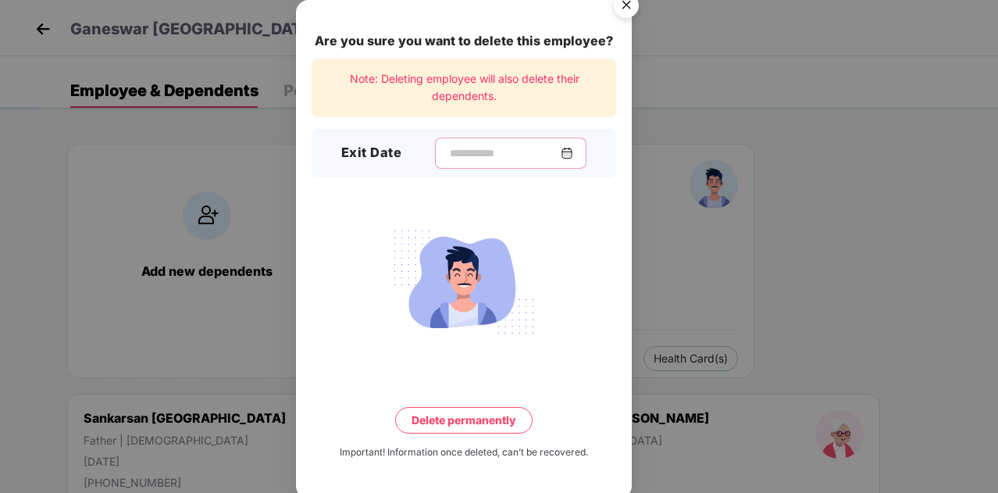
click at [514, 149] on input at bounding box center [504, 153] width 112 height 16
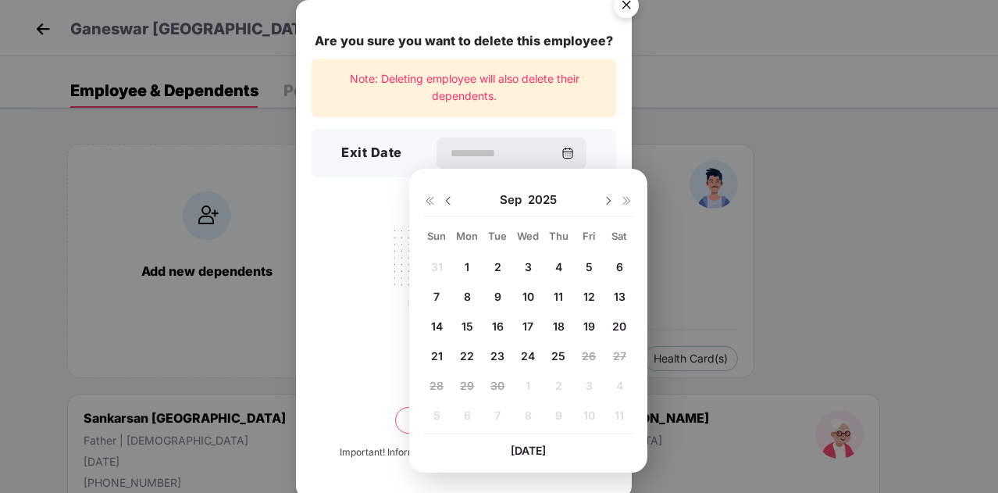
click at [447, 200] on img at bounding box center [448, 200] width 12 height 12
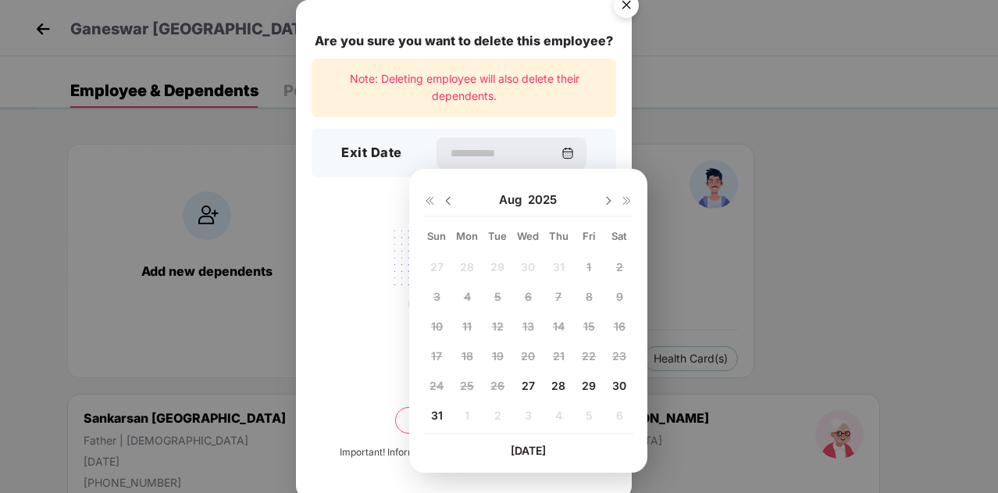
click at [447, 200] on img at bounding box center [448, 200] width 12 height 12
click at [603, 205] on img at bounding box center [608, 200] width 12 height 12
click at [528, 386] on span "27" at bounding box center [527, 385] width 13 height 13
type input "**********"
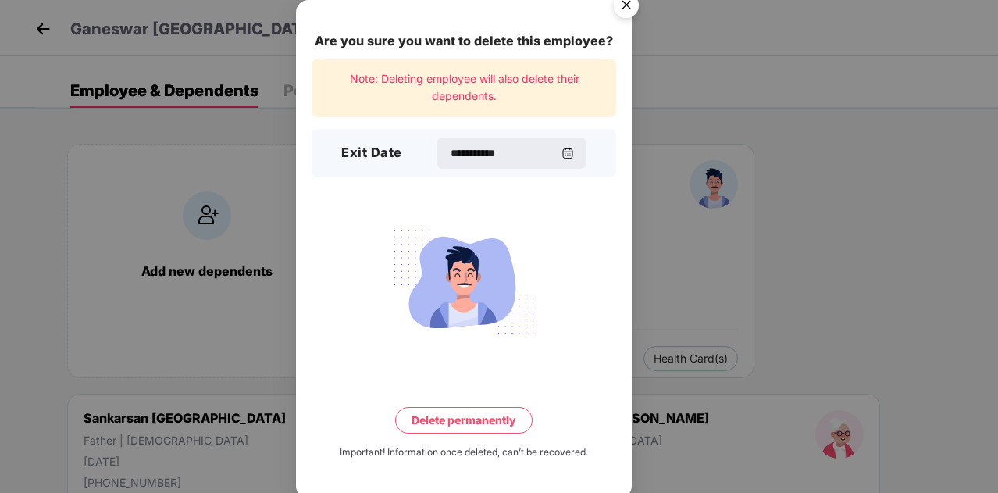
click at [471, 418] on button "Delete permanently" at bounding box center [463, 420] width 137 height 27
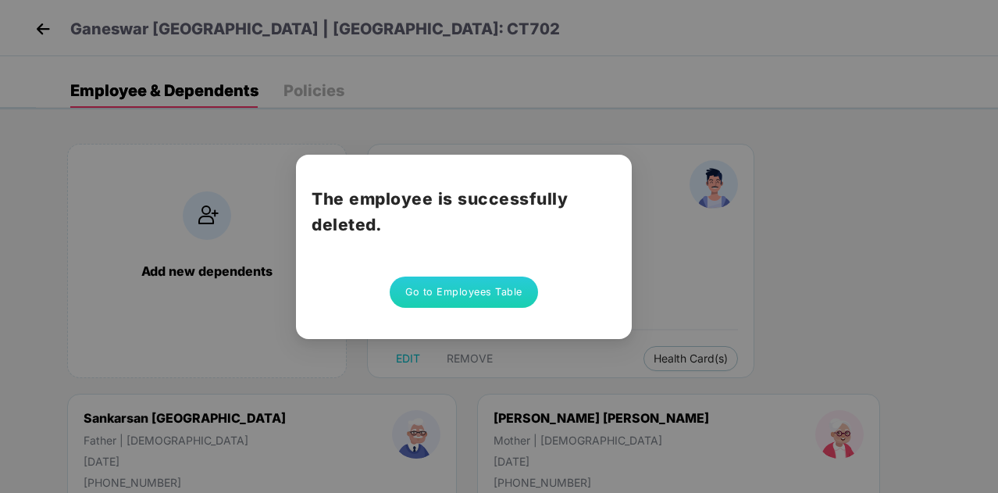
click at [459, 291] on button "Go to Employees Table" at bounding box center [464, 291] width 148 height 31
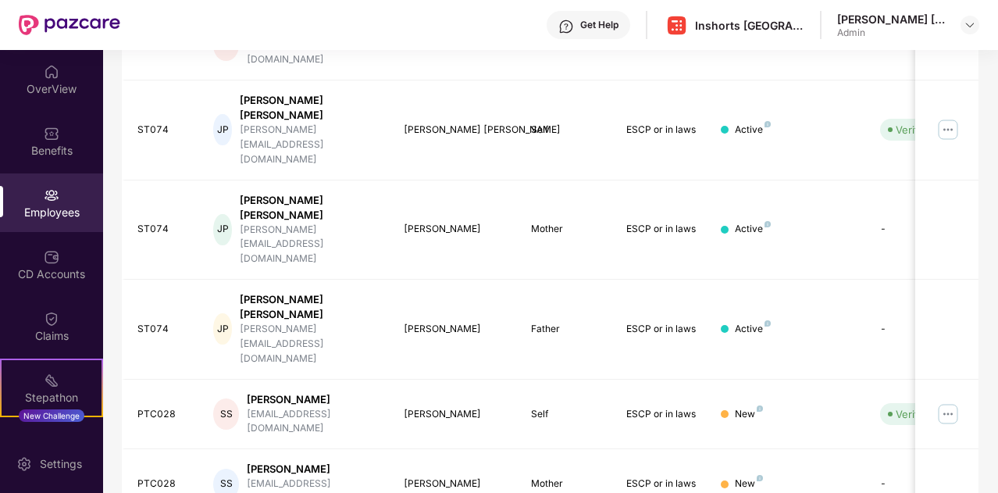
scroll to position [0, 0]
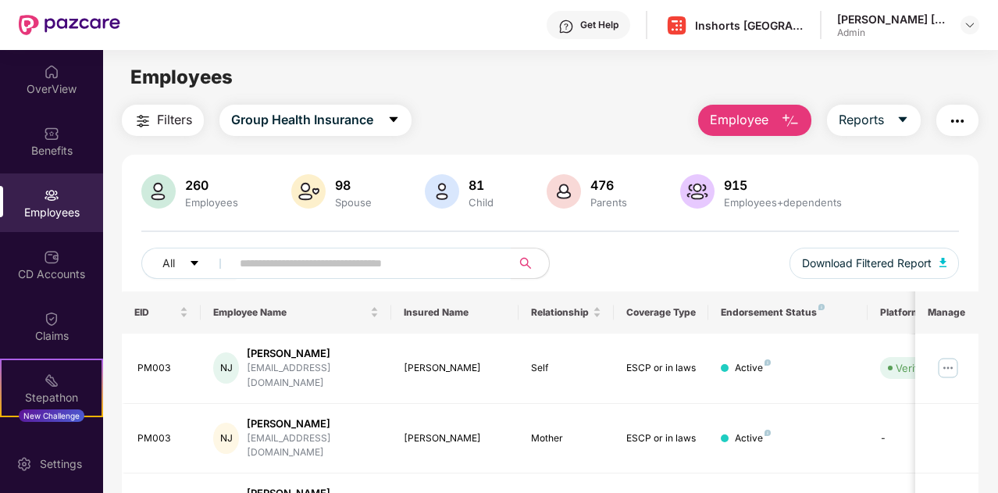
click at [556, 105] on div "Filters Group Health Insurance Employee Reports" at bounding box center [550, 120] width 856 height 31
click at [963, 122] on img "button" at bounding box center [957, 121] width 19 height 19
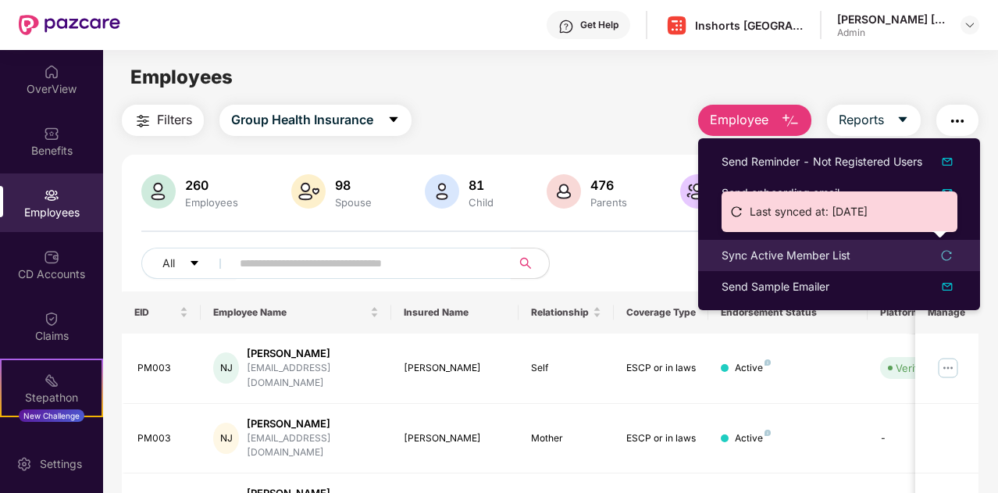
click at [943, 253] on icon "reload" at bounding box center [946, 255] width 11 height 11
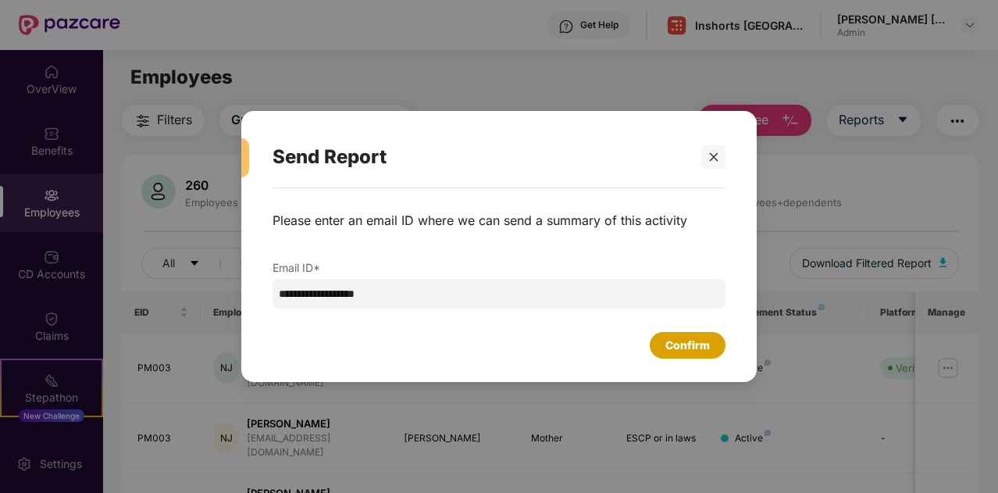
click at [684, 347] on div "Confirm" at bounding box center [687, 344] width 44 height 17
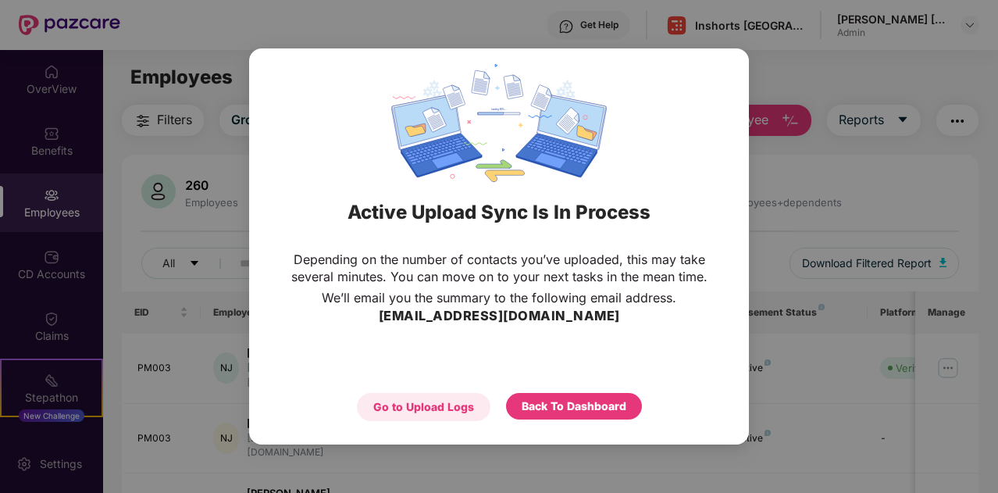
click at [433, 407] on div "Go to Upload Logs" at bounding box center [423, 406] width 101 height 17
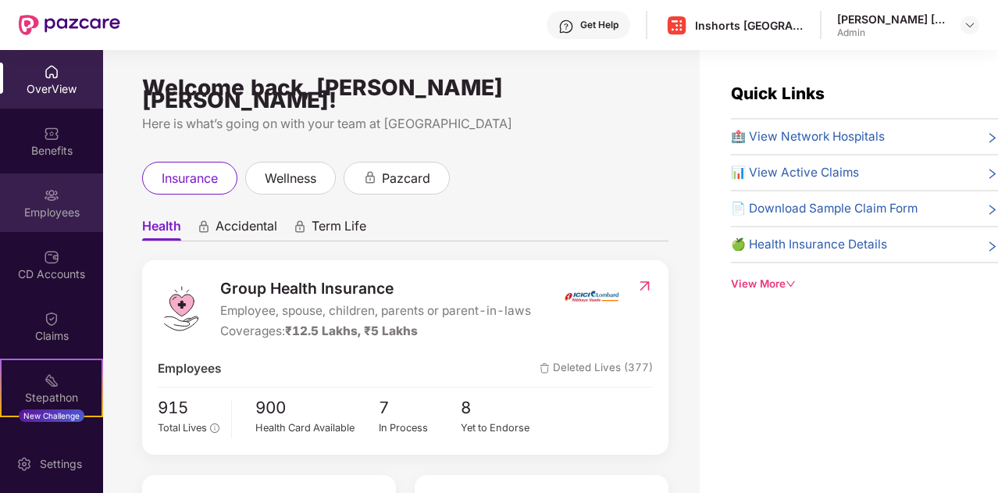
click at [57, 202] on div "Employees" at bounding box center [51, 202] width 103 height 59
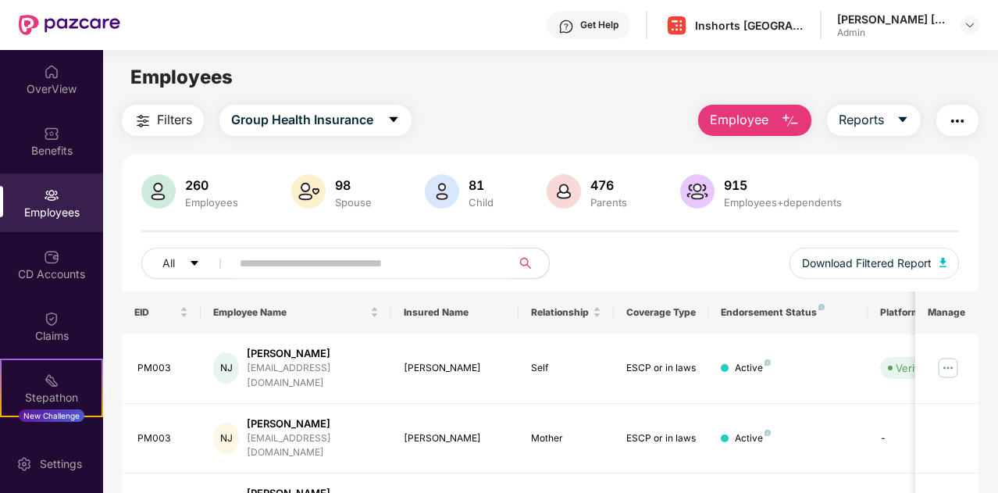
click at [977, 119] on button "button" at bounding box center [957, 120] width 42 height 31
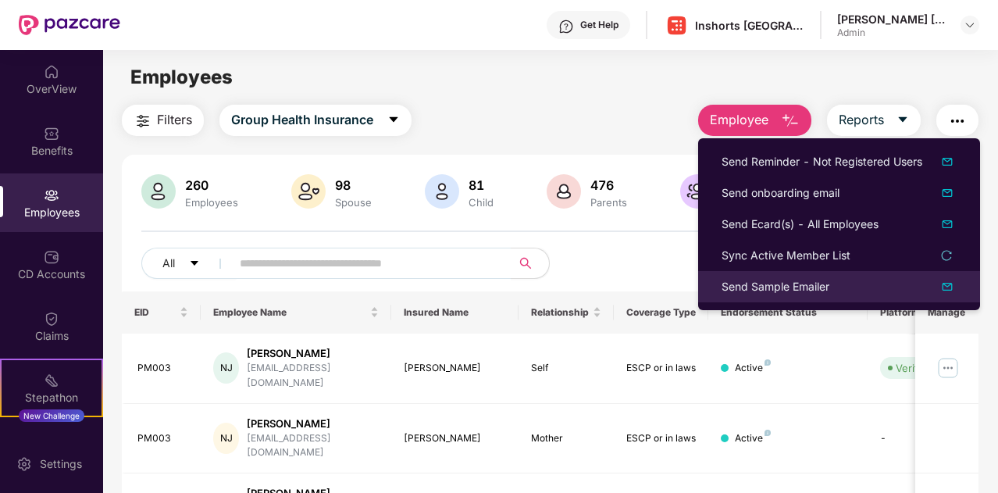
click at [949, 285] on img at bounding box center [947, 286] width 19 height 19
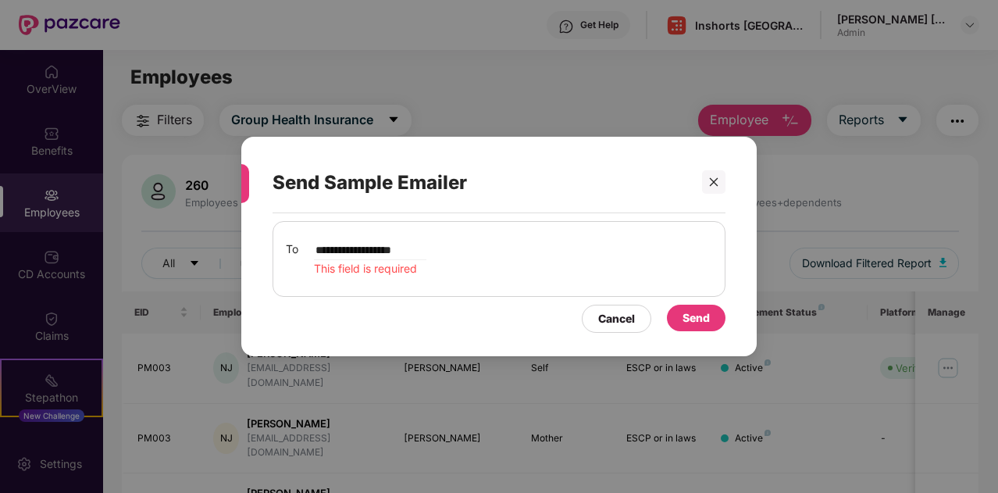
type input "**********"
click at [700, 321] on div "Send" at bounding box center [695, 317] width 27 height 17
click at [426, 247] on input "**********" at bounding box center [370, 249] width 112 height 19
click at [699, 322] on div "Send" at bounding box center [695, 317] width 27 height 17
click at [714, 187] on icon "close" at bounding box center [713, 181] width 11 height 11
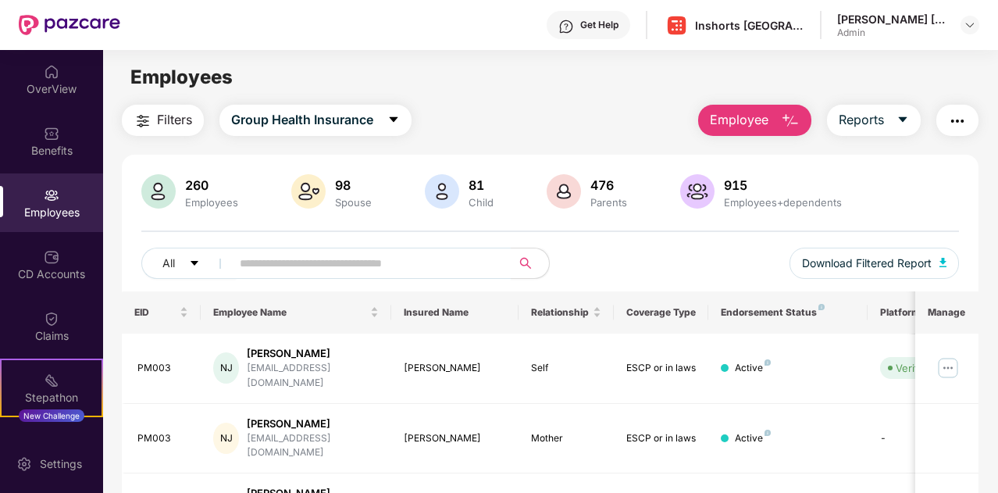
click at [963, 116] on img "button" at bounding box center [957, 121] width 19 height 19
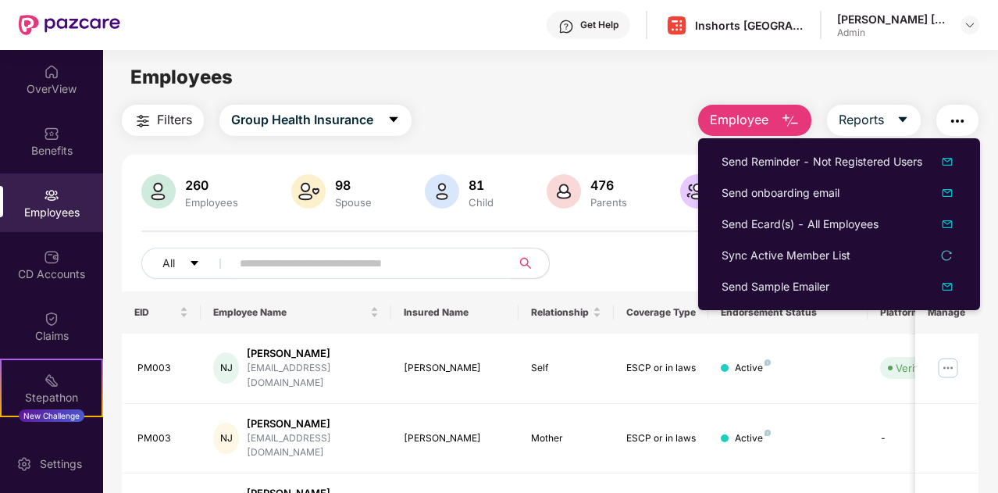
scroll to position [1, 0]
click at [582, 113] on div "Filters Group Health Insurance Employee Reports" at bounding box center [550, 119] width 856 height 31
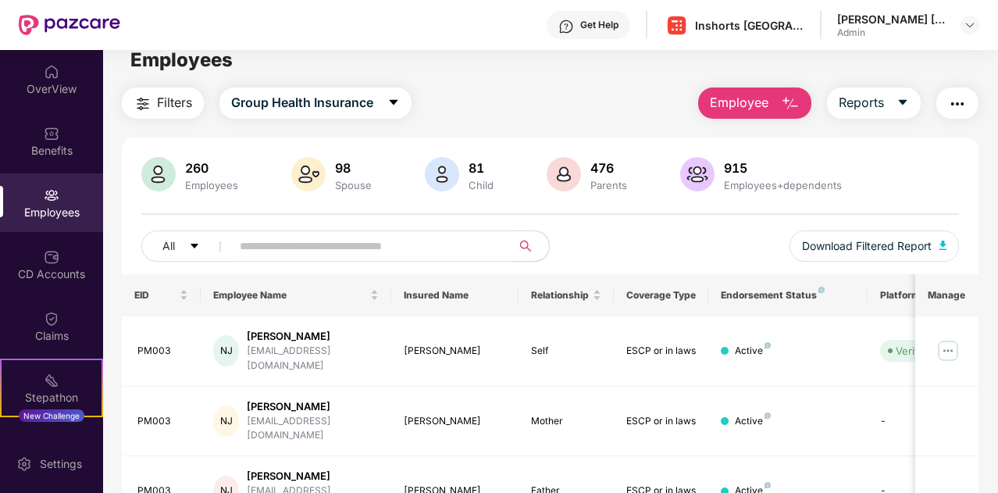
scroll to position [0, 0]
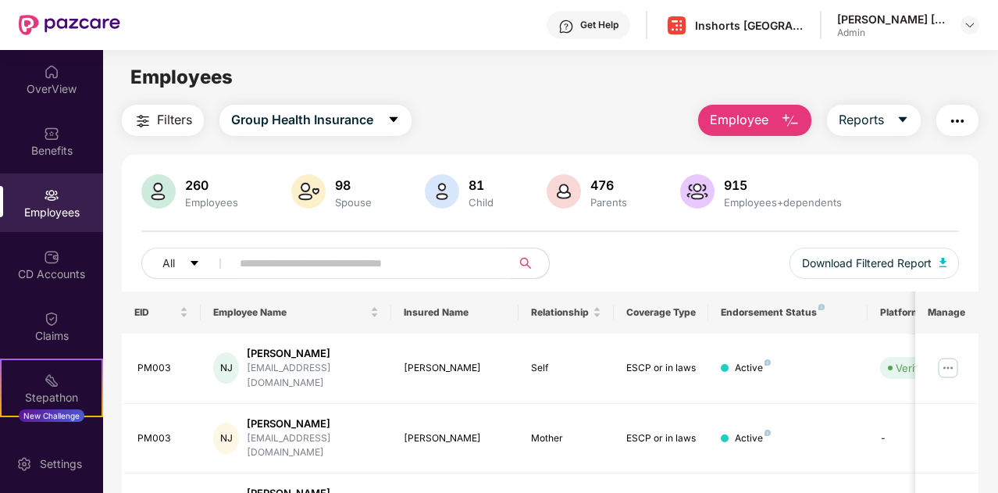
click at [522, 114] on div "Filters Group Health Insurance Employee Reports" at bounding box center [550, 120] width 856 height 31
click at [562, 107] on div "Filters Group Health Insurance Employee Reports" at bounding box center [550, 120] width 856 height 31
click at [957, 119] on img "button" at bounding box center [957, 121] width 19 height 19
click at [554, 93] on main "Employees Filters Group Health Insurance Employee Reports 260 Employees 98 Spou…" at bounding box center [550, 296] width 894 height 493
